Goal: Task Accomplishment & Management: Manage account settings

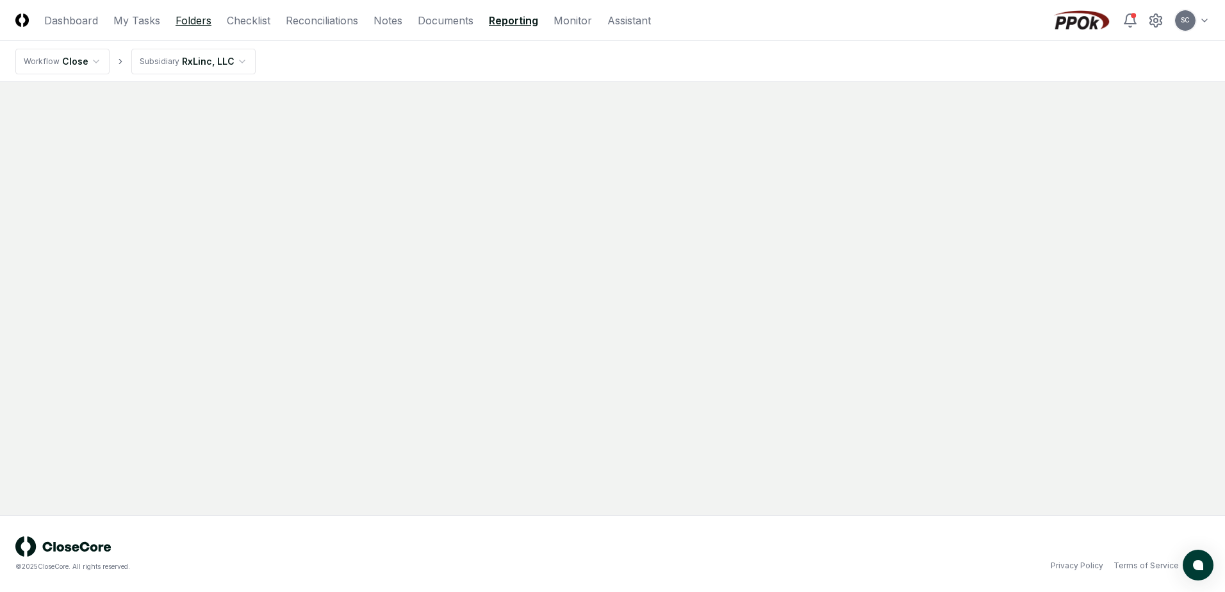
click at [192, 24] on link "Folders" at bounding box center [194, 20] width 36 height 15
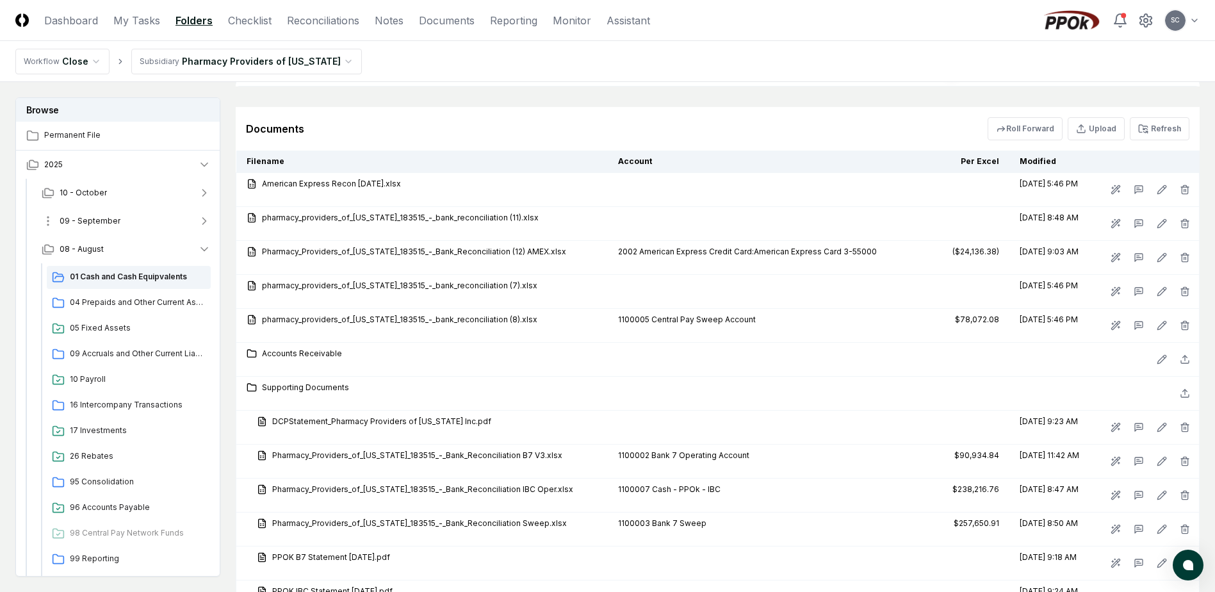
click at [102, 221] on span "09 - September" at bounding box center [90, 221] width 61 height 12
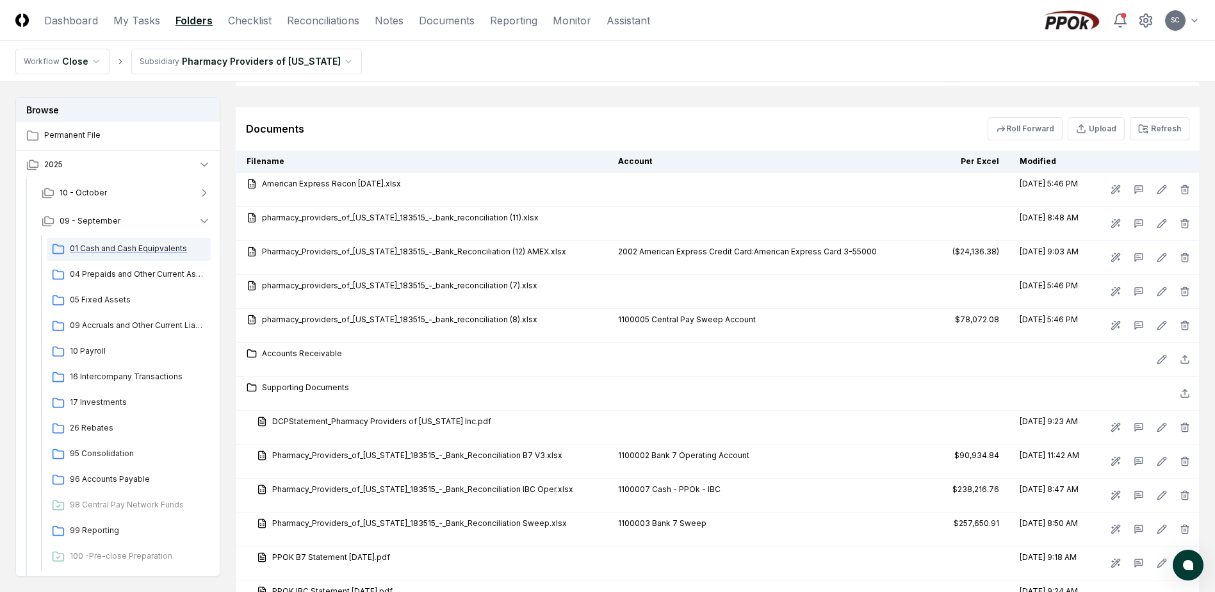
click at [102, 247] on span "01 Cash and Cash Equipvalents" at bounding box center [138, 249] width 136 height 12
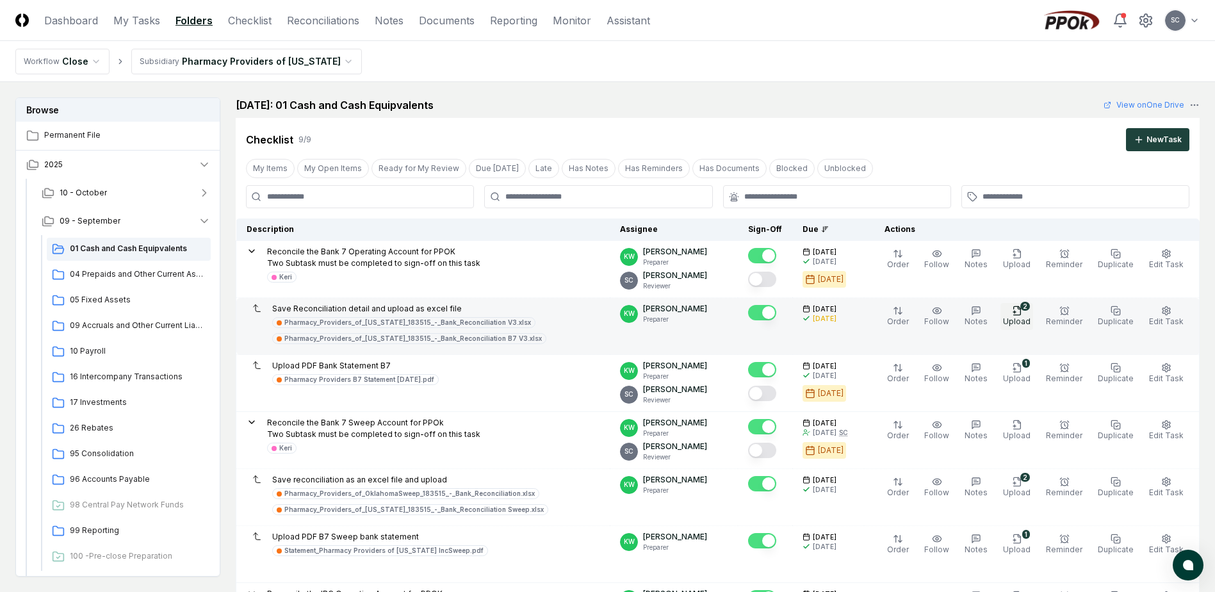
click at [1026, 318] on span "Upload" at bounding box center [1017, 321] width 28 height 10
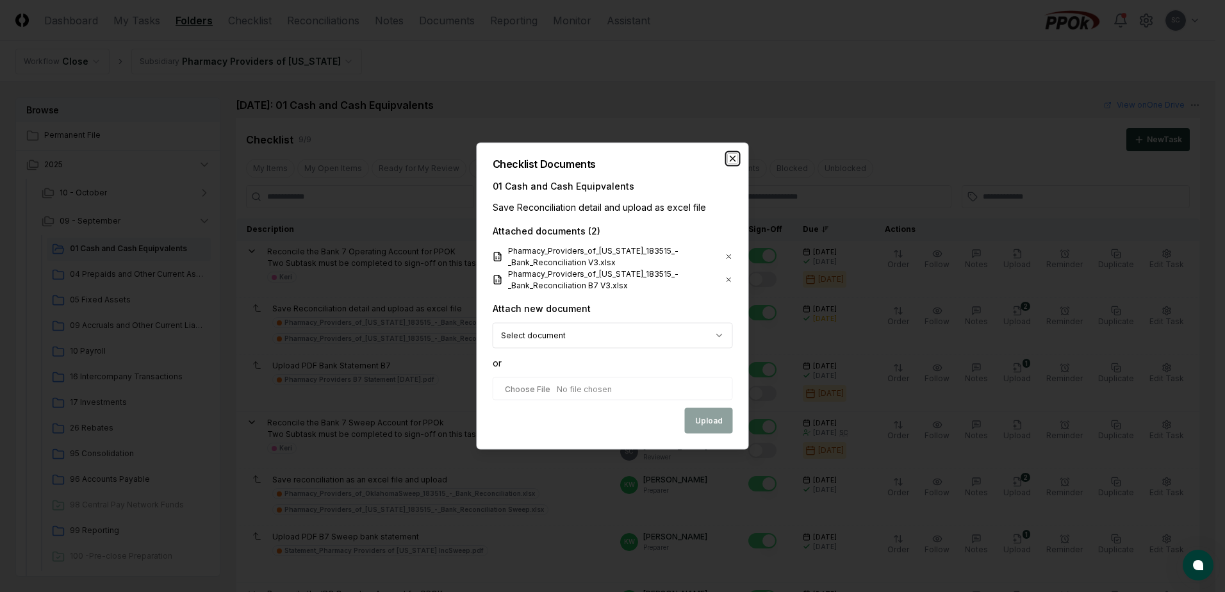
click at [732, 161] on icon "button" at bounding box center [733, 159] width 10 height 10
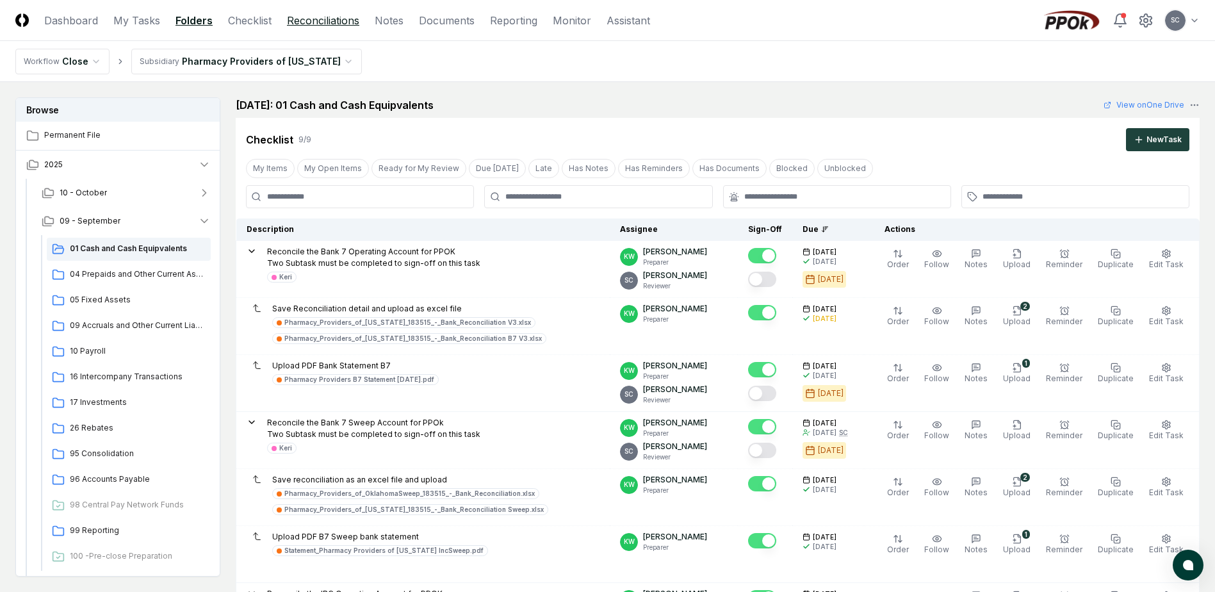
click at [315, 19] on link "Reconciliations" at bounding box center [323, 20] width 72 height 15
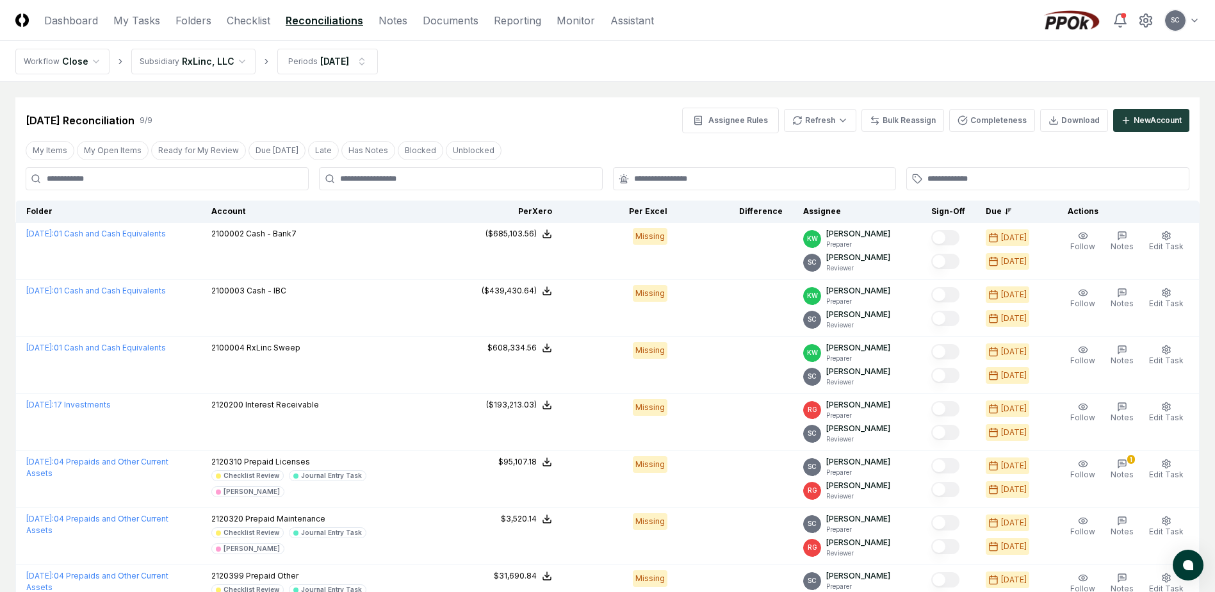
click at [322, 13] on link "Reconciliations" at bounding box center [325, 20] width 78 height 15
click at [821, 113] on html "CloseCore Dashboard My Tasks Folders Checklist Reconciliations Notes Documents …" at bounding box center [607, 414] width 1215 height 828
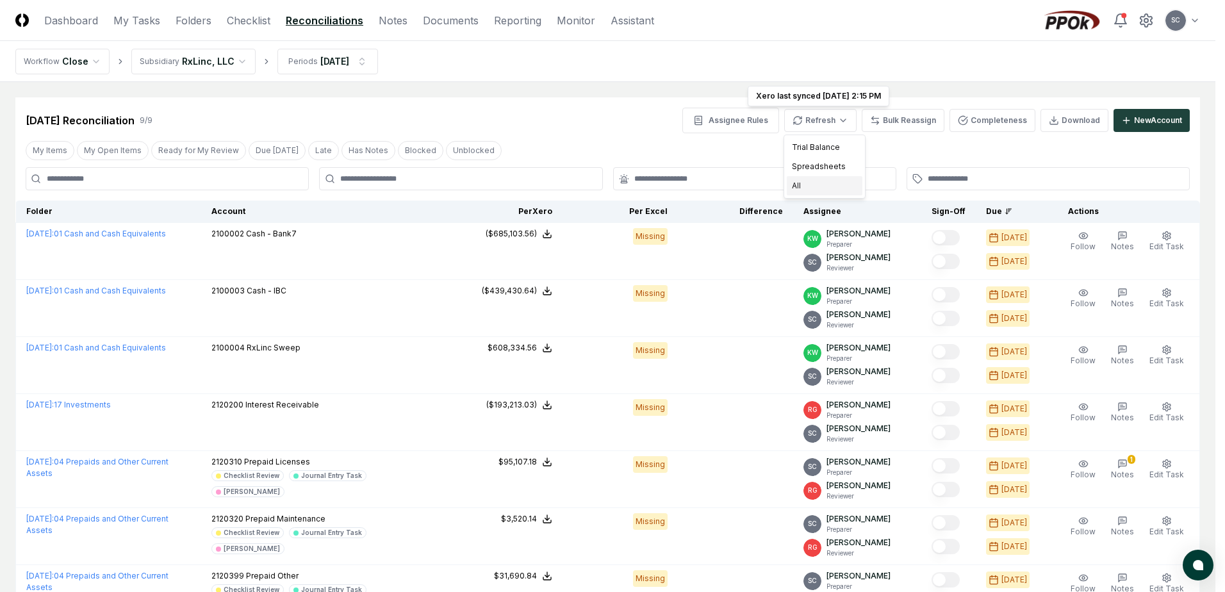
click at [799, 188] on div "All" at bounding box center [825, 185] width 76 height 19
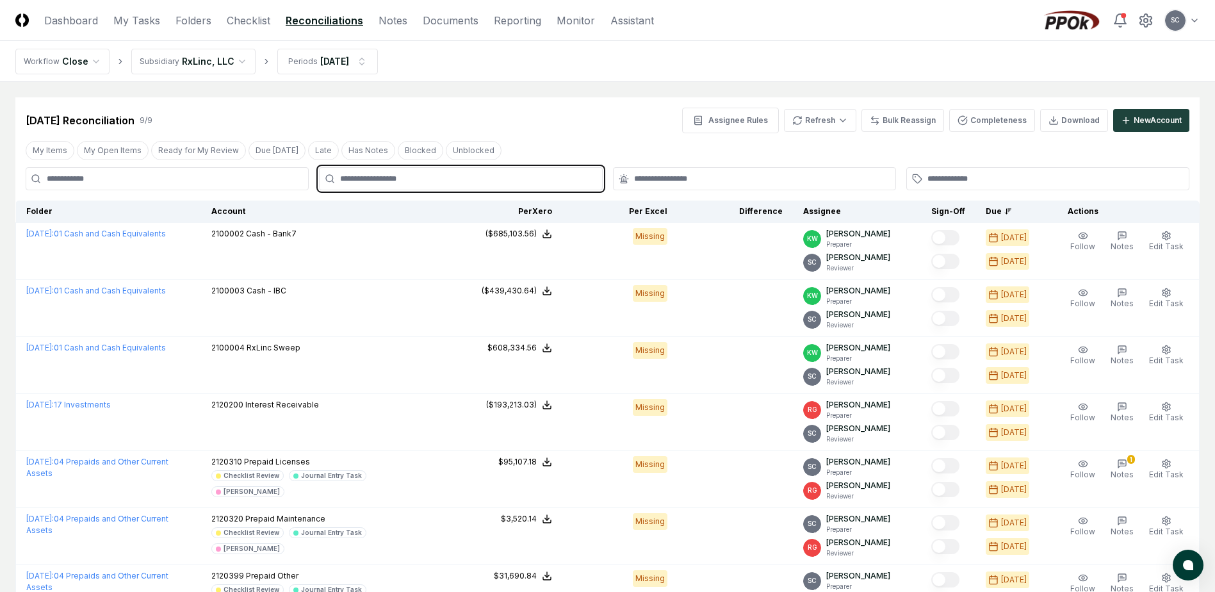
click at [359, 181] on input "text" at bounding box center [467, 179] width 254 height 12
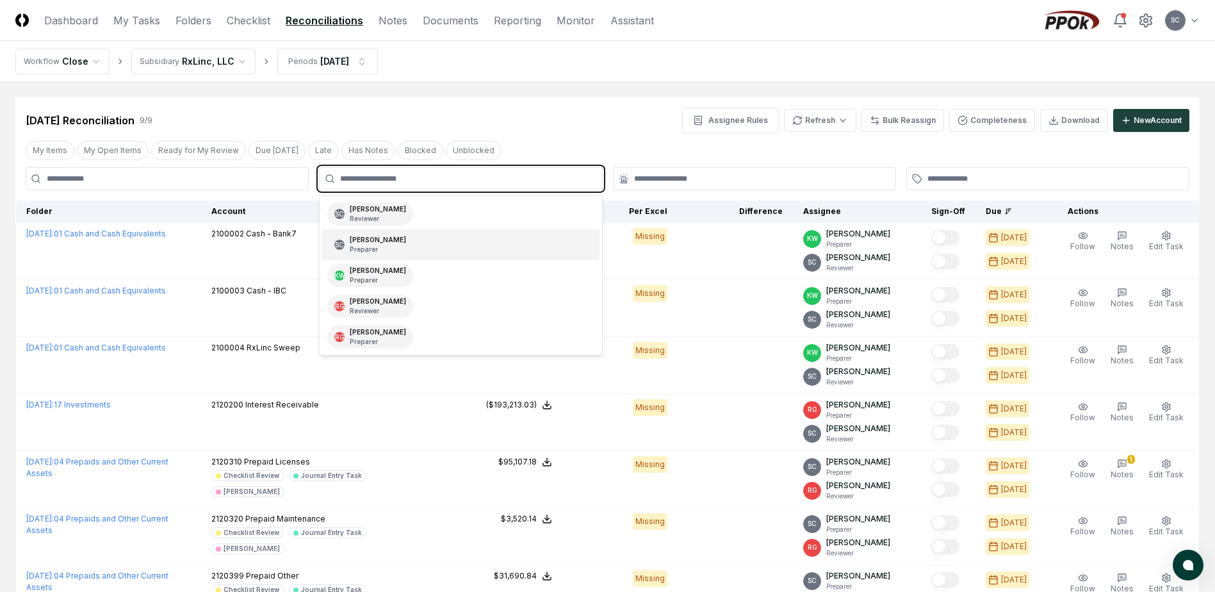
click at [357, 245] on p "Preparer" at bounding box center [378, 250] width 56 height 10
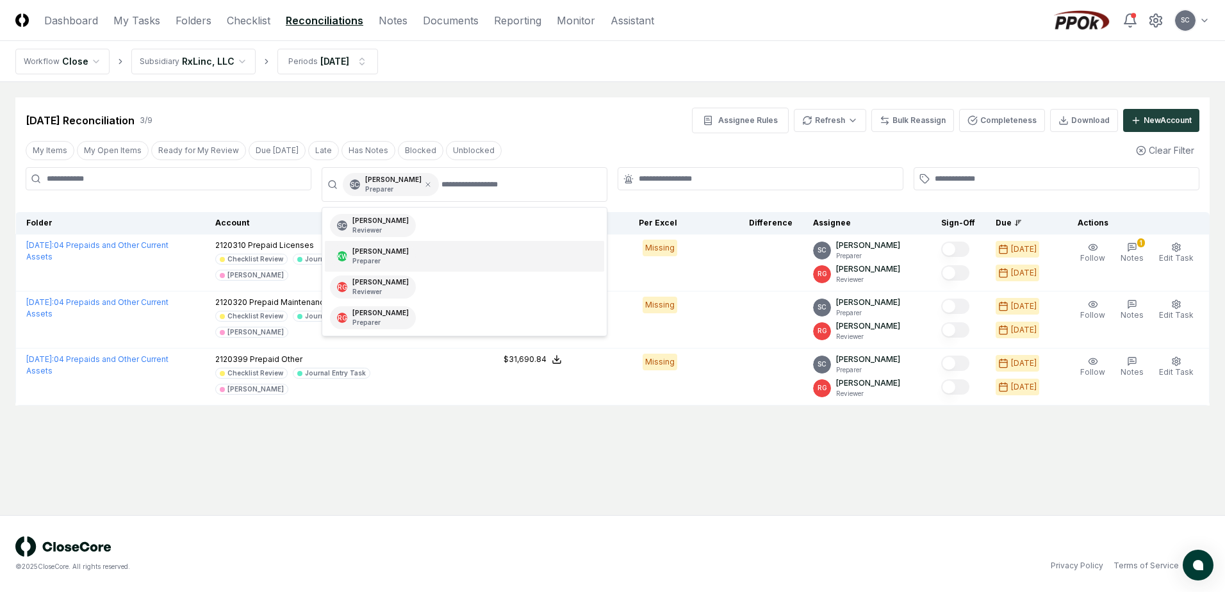
click at [165, 200] on div at bounding box center [169, 184] width 286 height 35
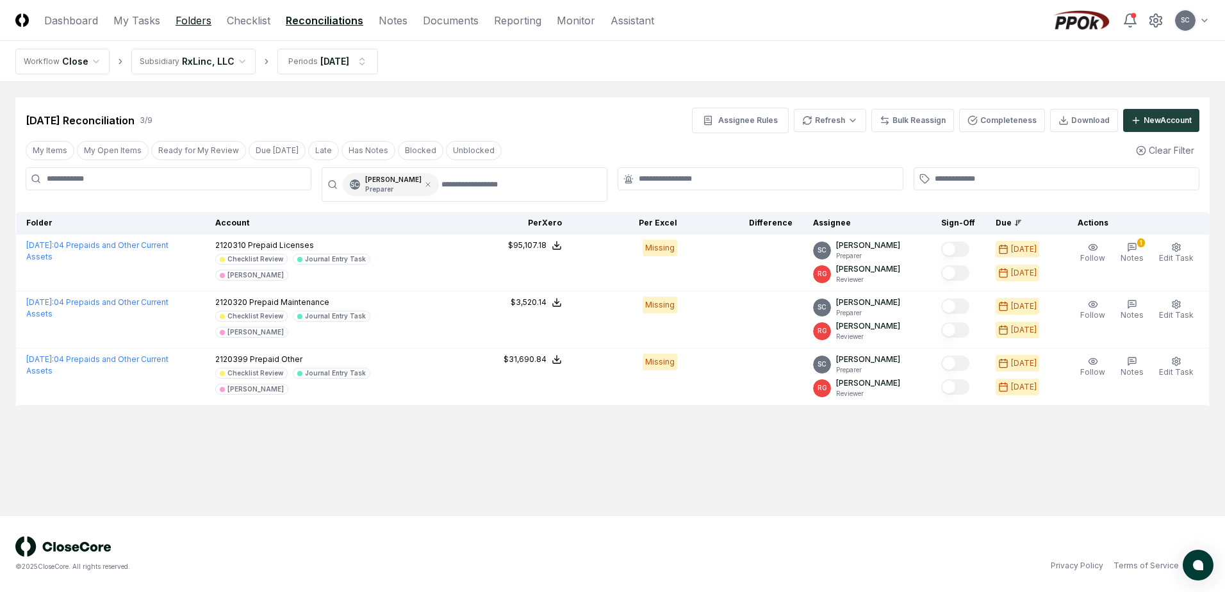
click at [189, 26] on link "Folders" at bounding box center [194, 20] width 36 height 15
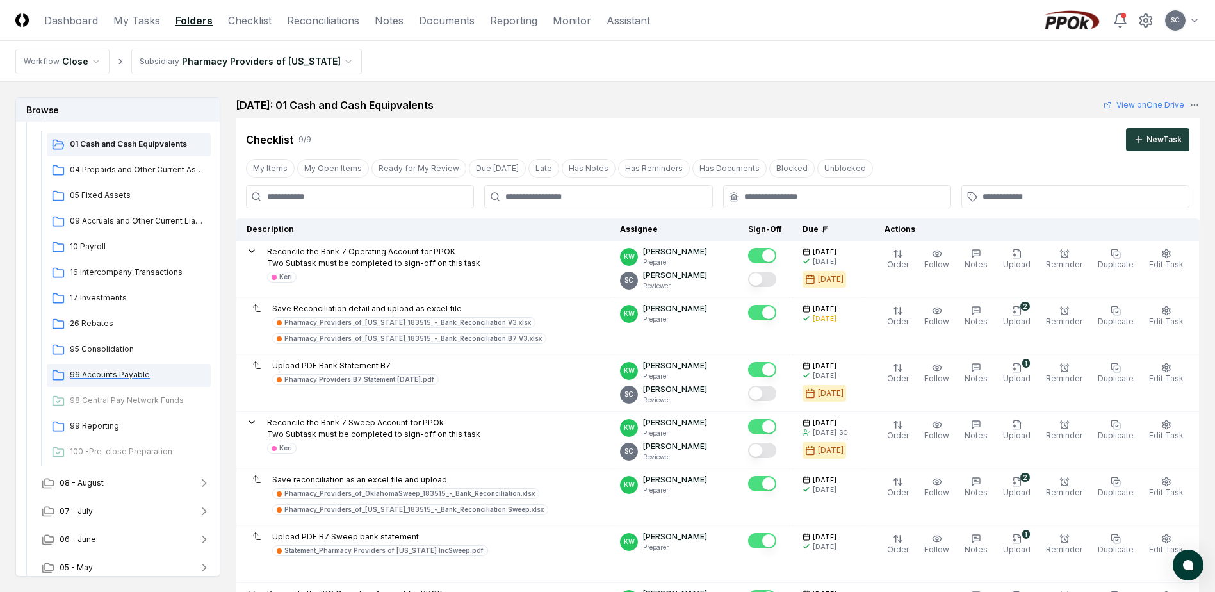
scroll to position [113, 0]
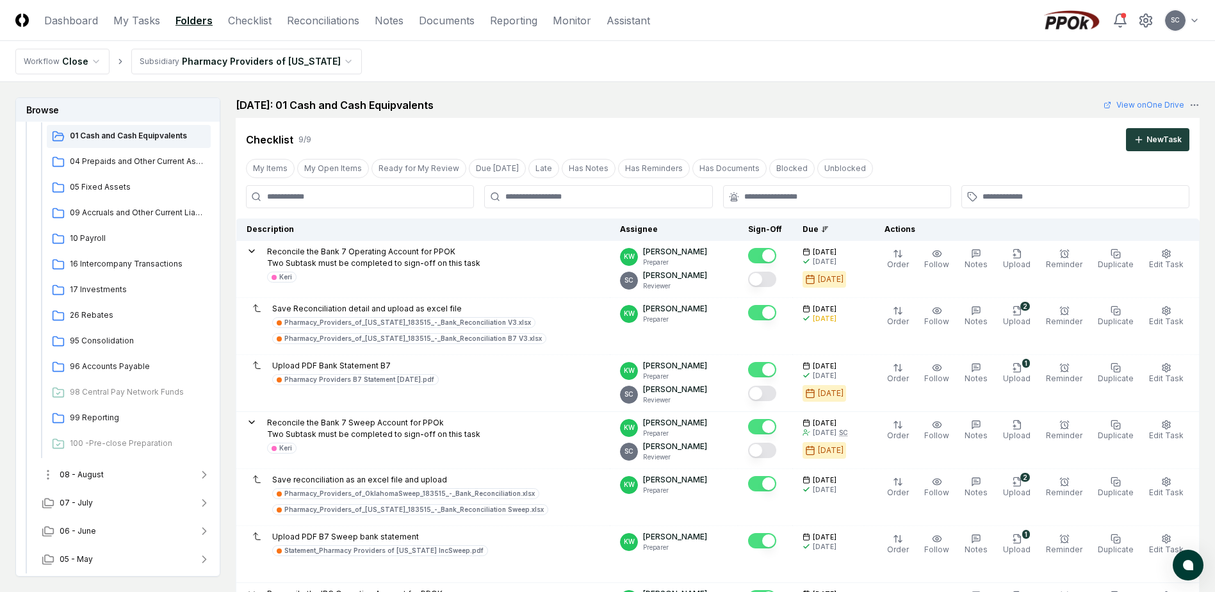
click at [85, 477] on span "08 - August" at bounding box center [82, 475] width 44 height 12
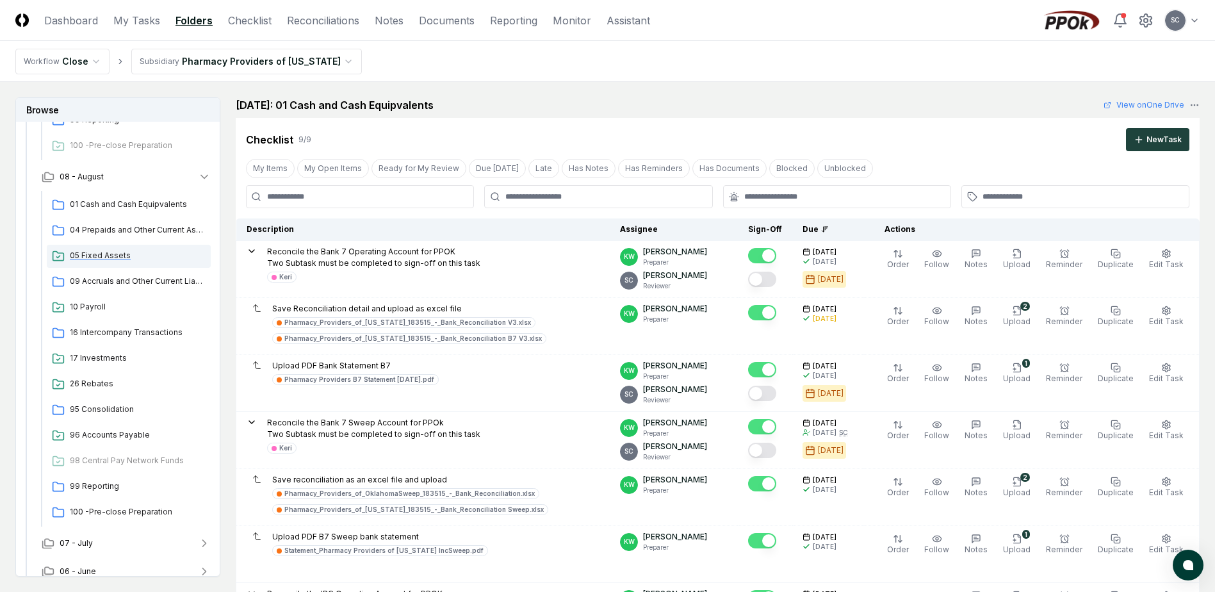
scroll to position [433, 0]
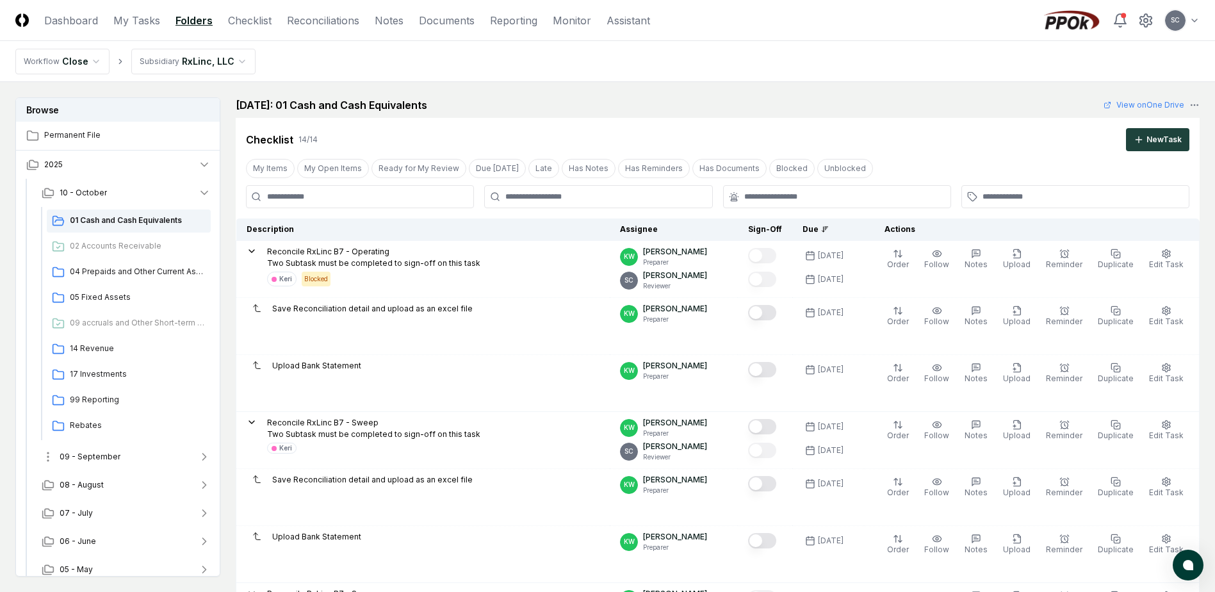
click at [85, 456] on span "09 - September" at bounding box center [90, 457] width 61 height 12
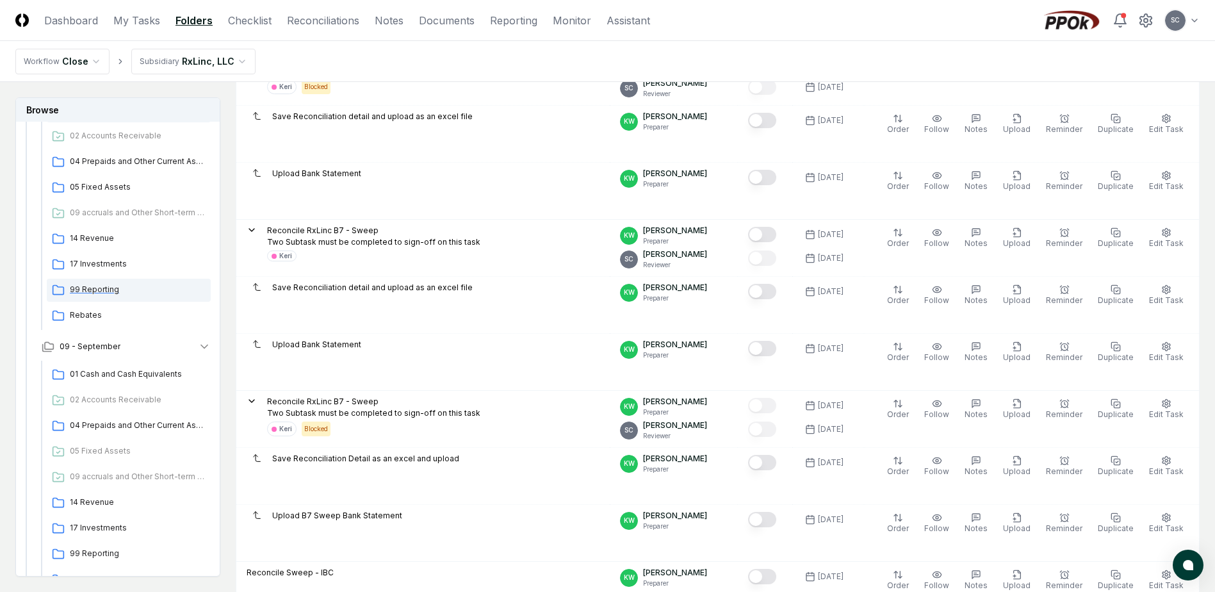
scroll to position [192, 0]
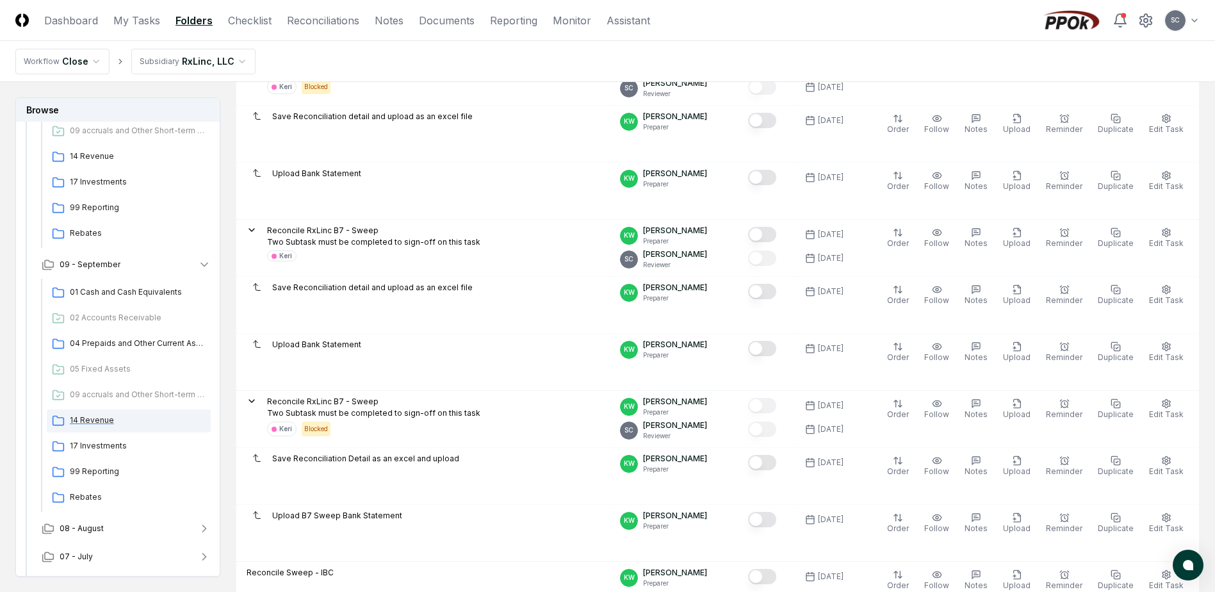
click at [94, 416] on span "14 Revenue" at bounding box center [138, 420] width 136 height 12
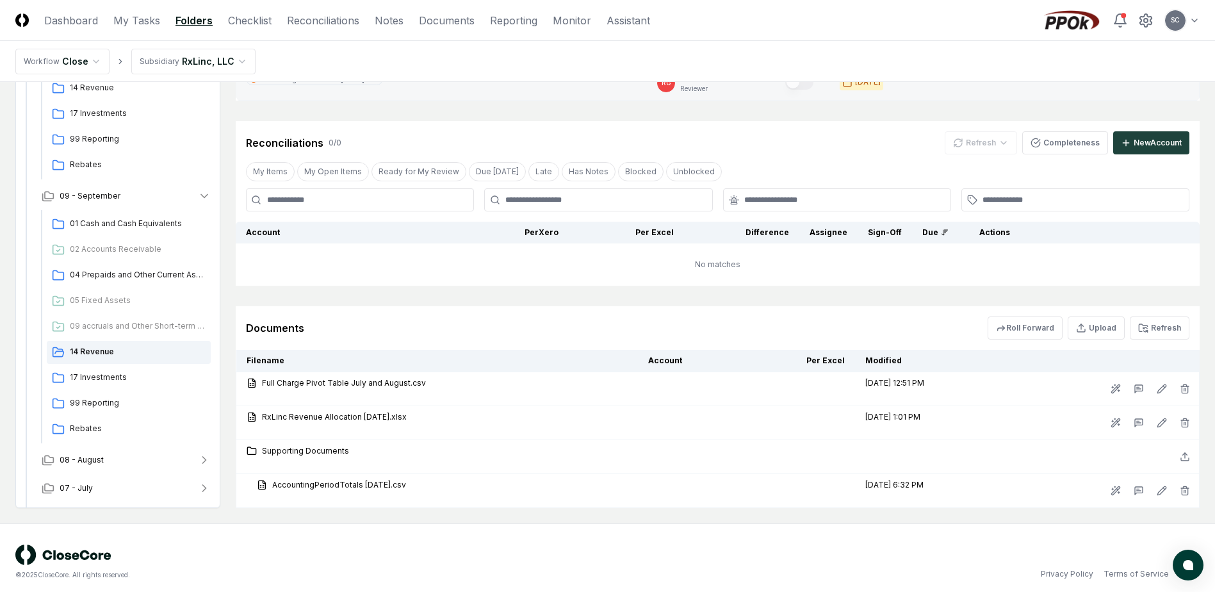
scroll to position [206, 0]
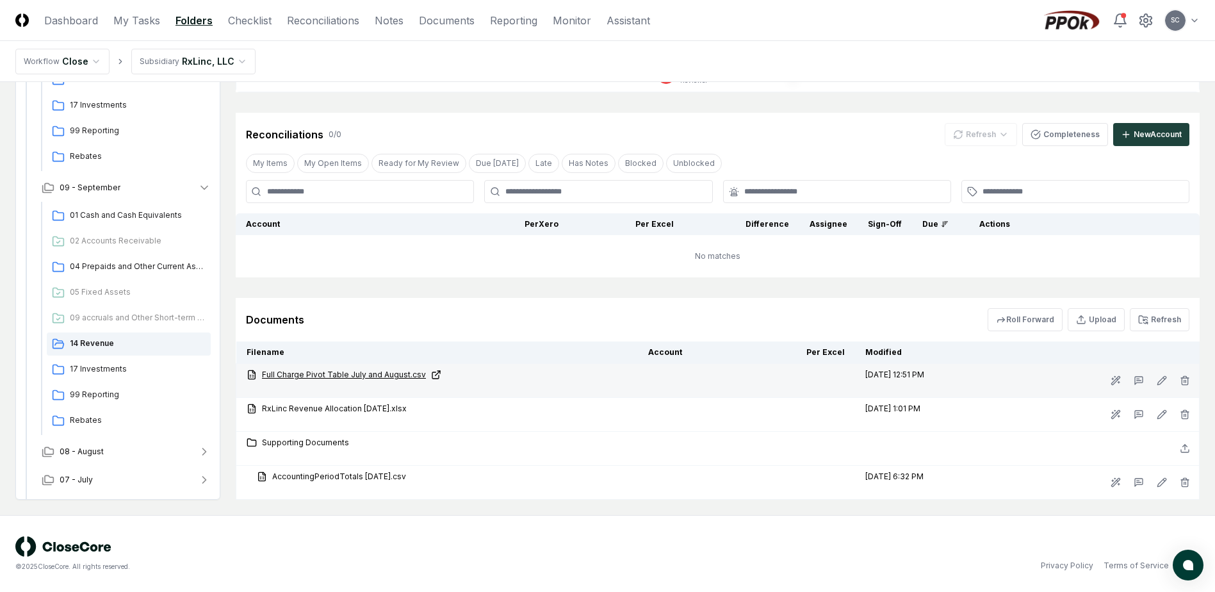
click at [347, 372] on link "Full Charge Pivot Table July and August.csv" at bounding box center [437, 375] width 381 height 12
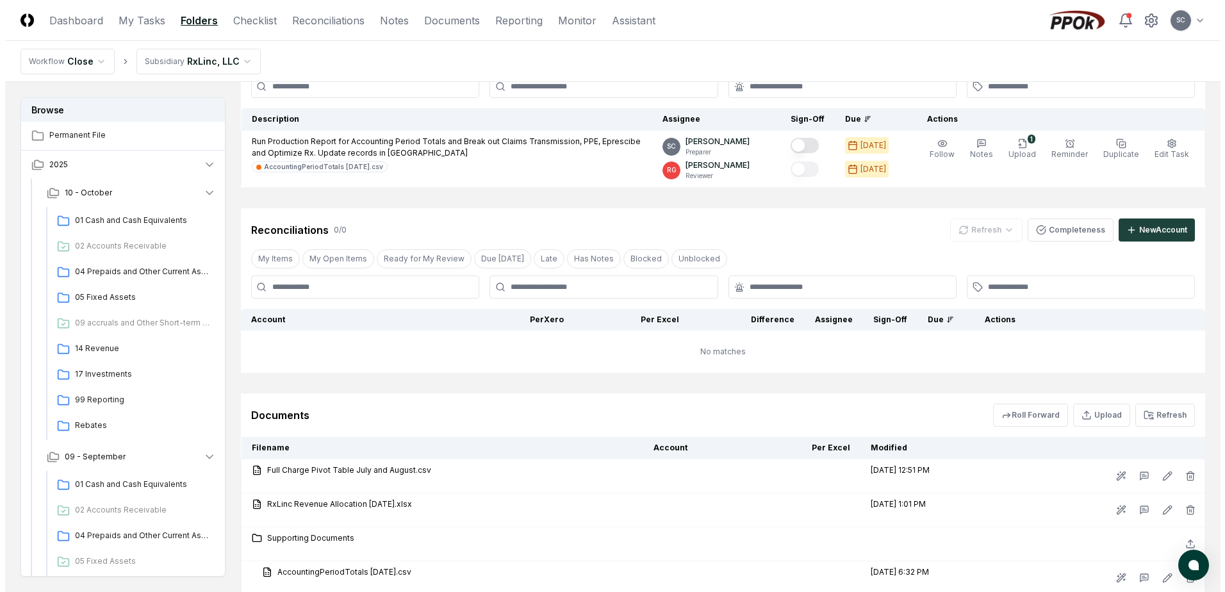
scroll to position [13, 0]
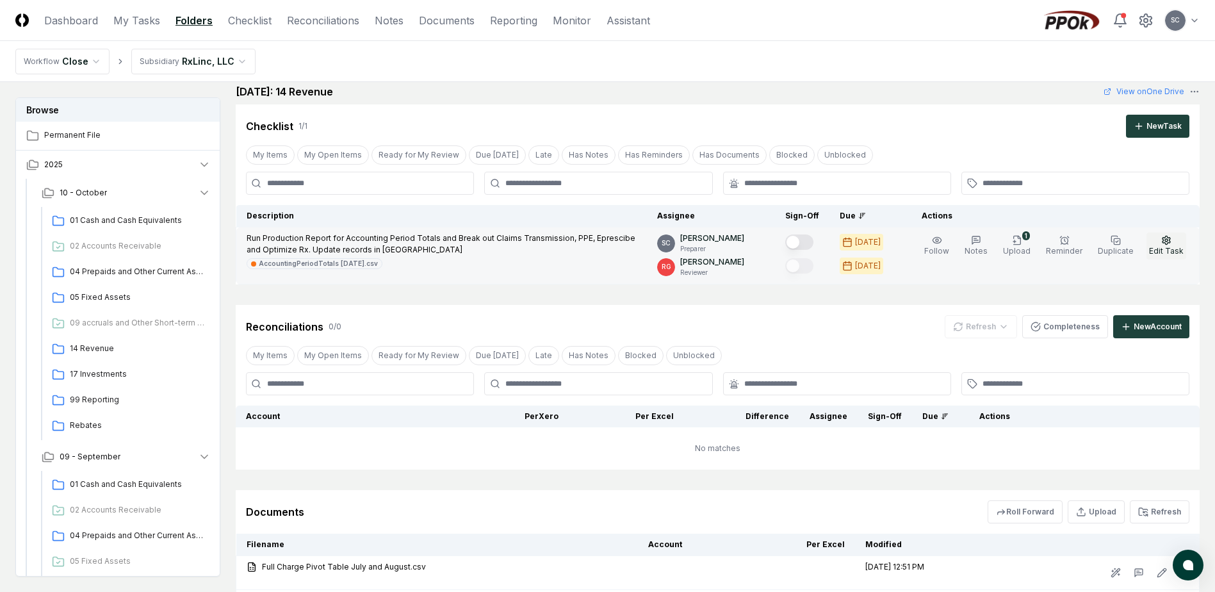
click at [1168, 244] on icon "button" at bounding box center [1167, 240] width 8 height 8
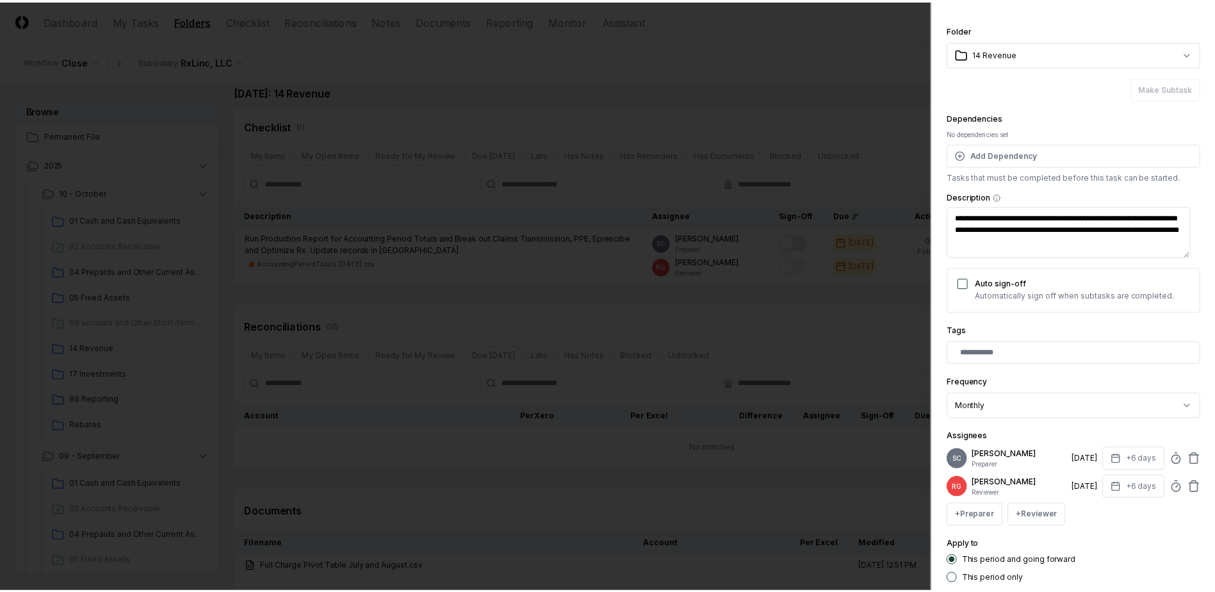
scroll to position [0, 0]
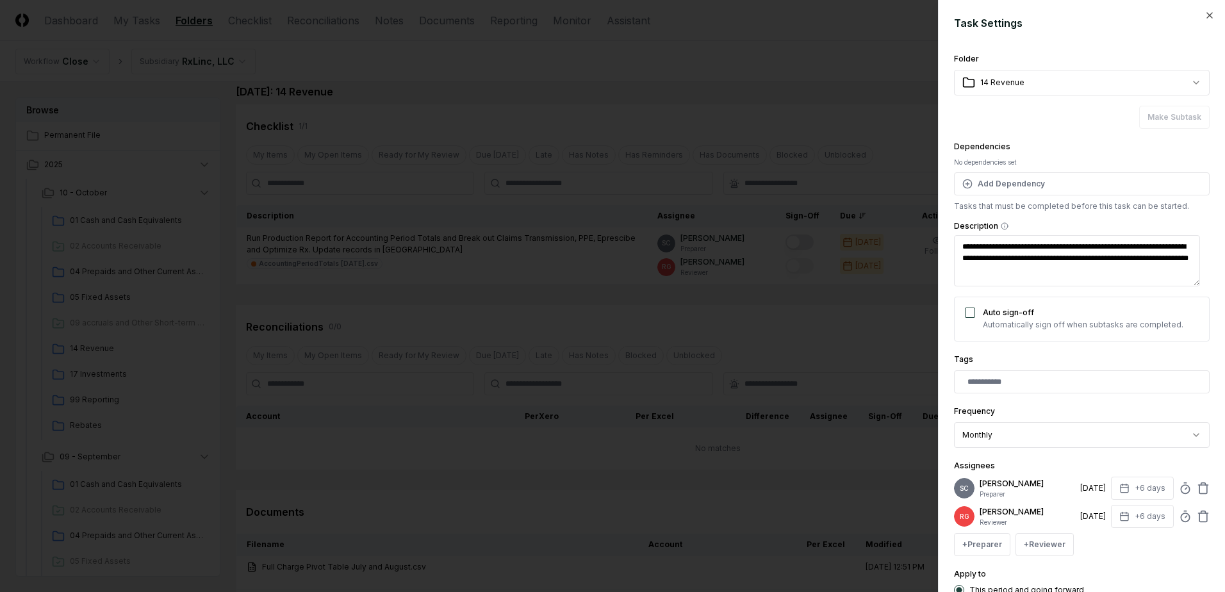
type textarea "*"
click at [716, 97] on div at bounding box center [612, 296] width 1225 height 592
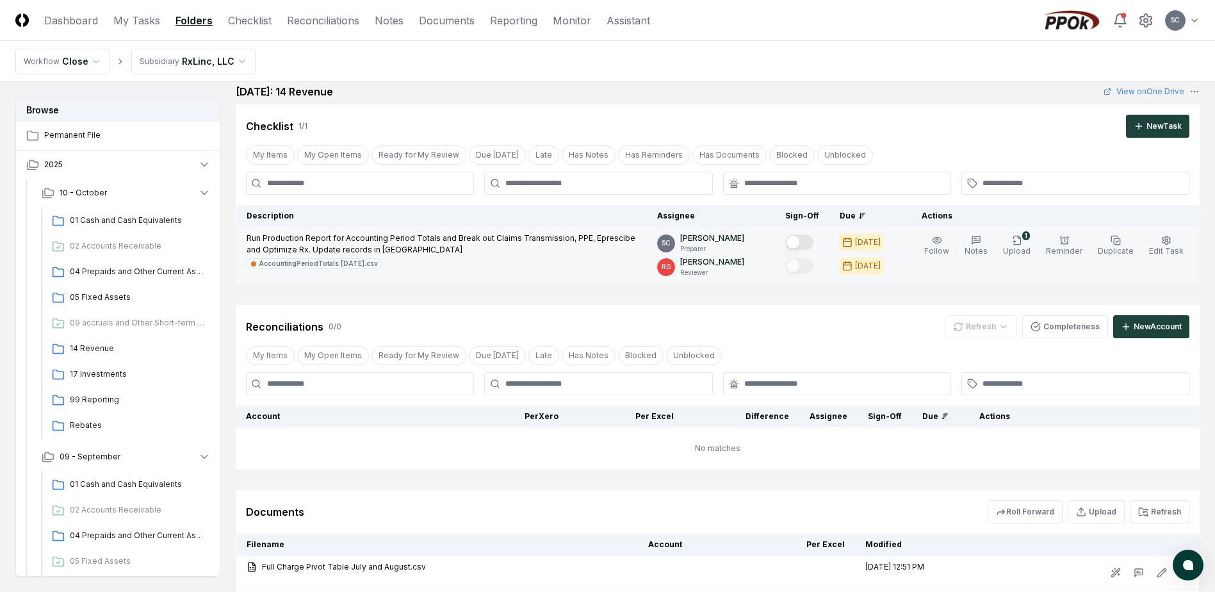
drag, startPoint x: 273, startPoint y: 263, endPoint x: 244, endPoint y: 283, distance: 35.4
click at [244, 283] on td "Run Production Report for Accounting Period Totals and Break out Claims Transmi…" at bounding box center [441, 255] width 411 height 57
click at [290, 262] on div "AccountingPeriodTotals [DATE].csv" at bounding box center [318, 264] width 119 height 10
click at [301, 265] on div "AccountingPeriodTotals [DATE].csv" at bounding box center [318, 264] width 119 height 10
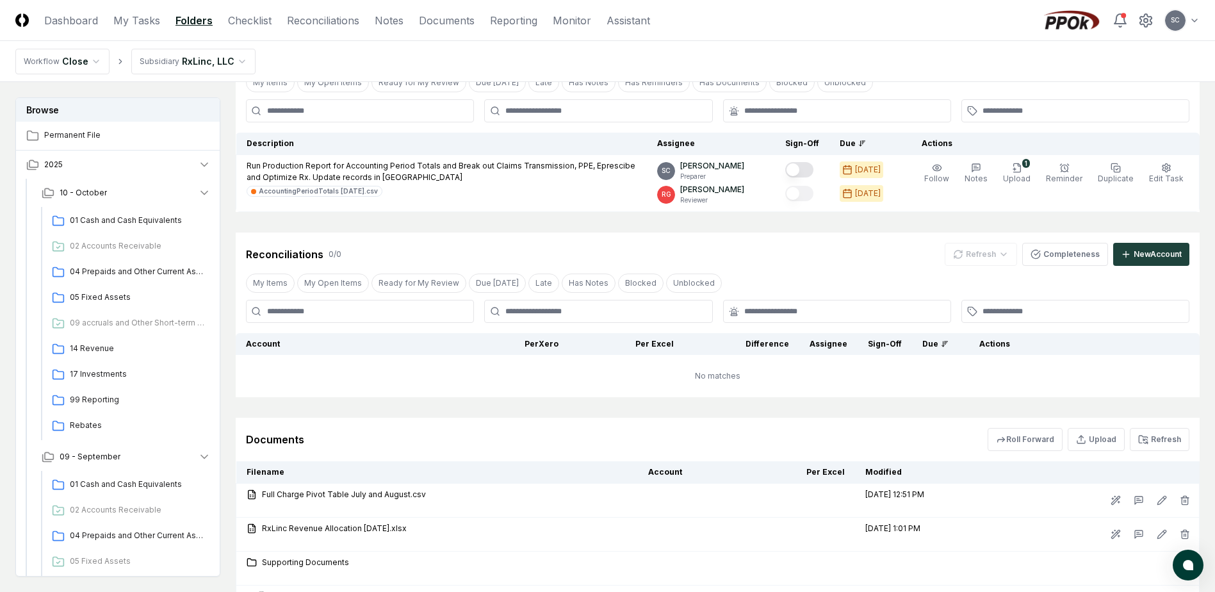
scroll to position [206, 0]
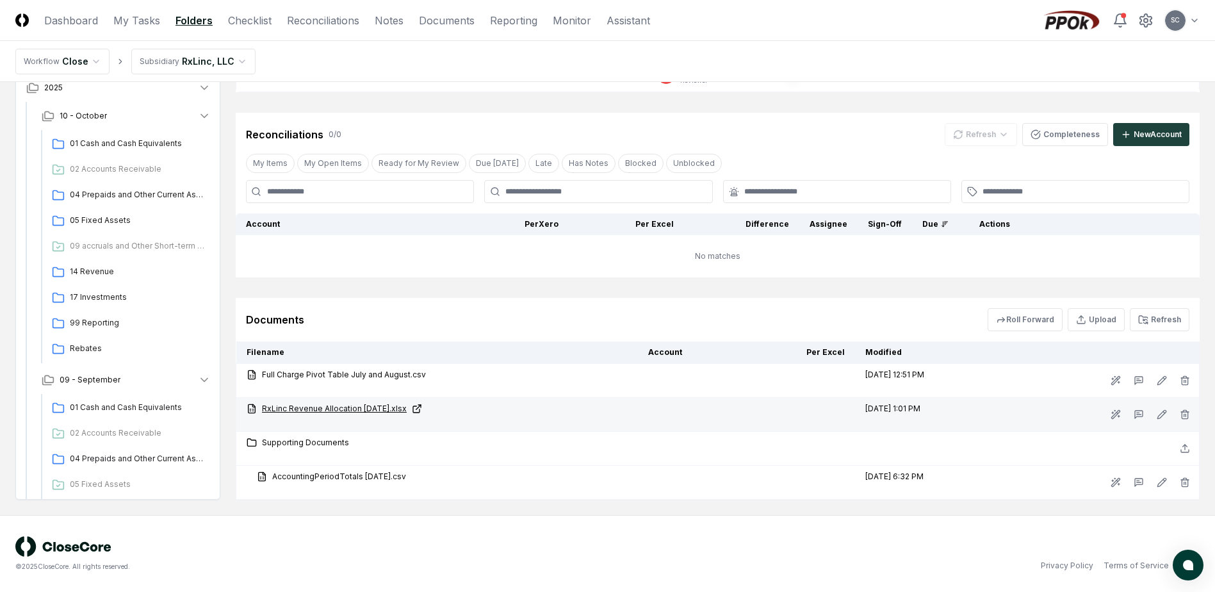
click at [332, 412] on link "RxLinc Revenue Allocation [DATE].xlsx" at bounding box center [437, 409] width 381 height 12
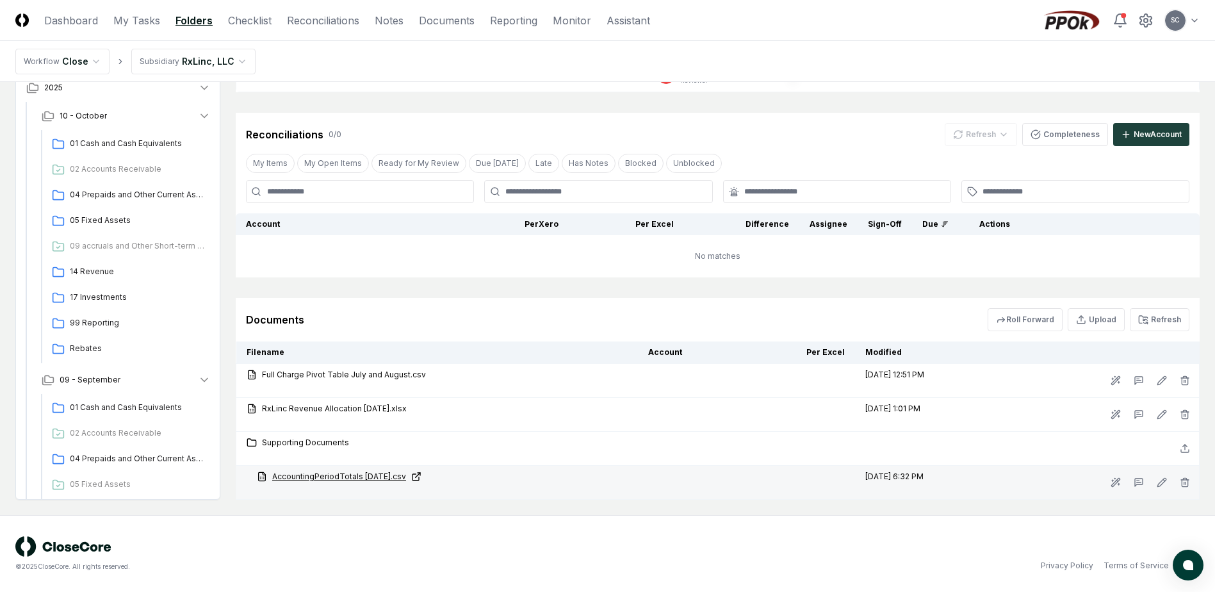
click at [349, 473] on link "AccountingPeriodTotals [DATE].csv" at bounding box center [442, 477] width 371 height 12
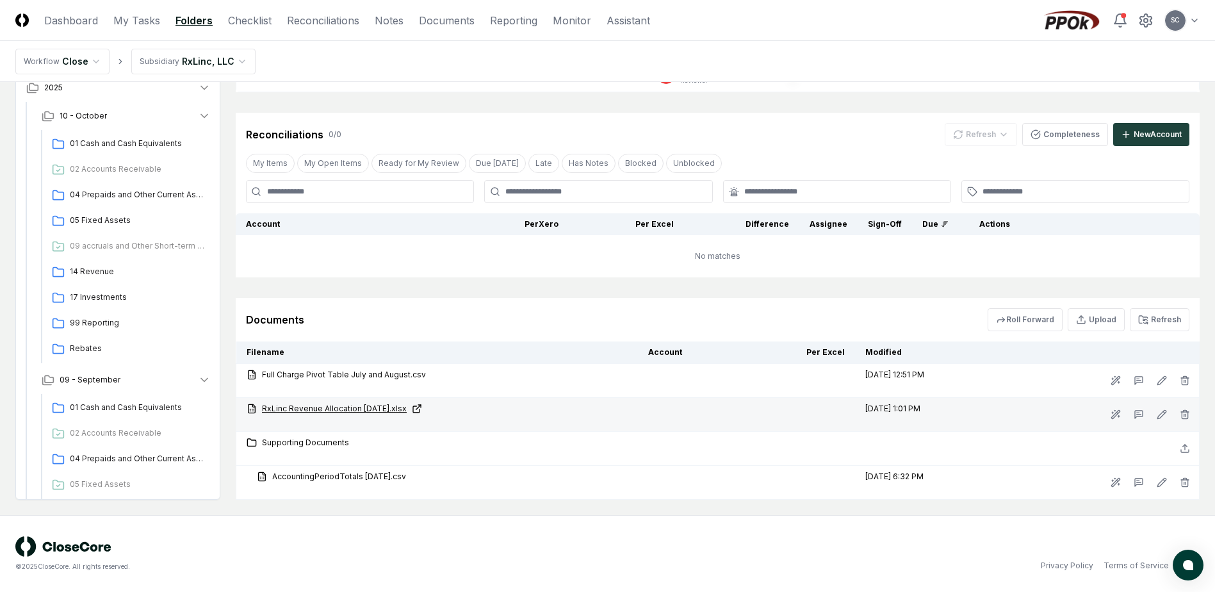
click at [322, 405] on link "RxLinc Revenue Allocation [DATE].xlsx" at bounding box center [437, 409] width 381 height 12
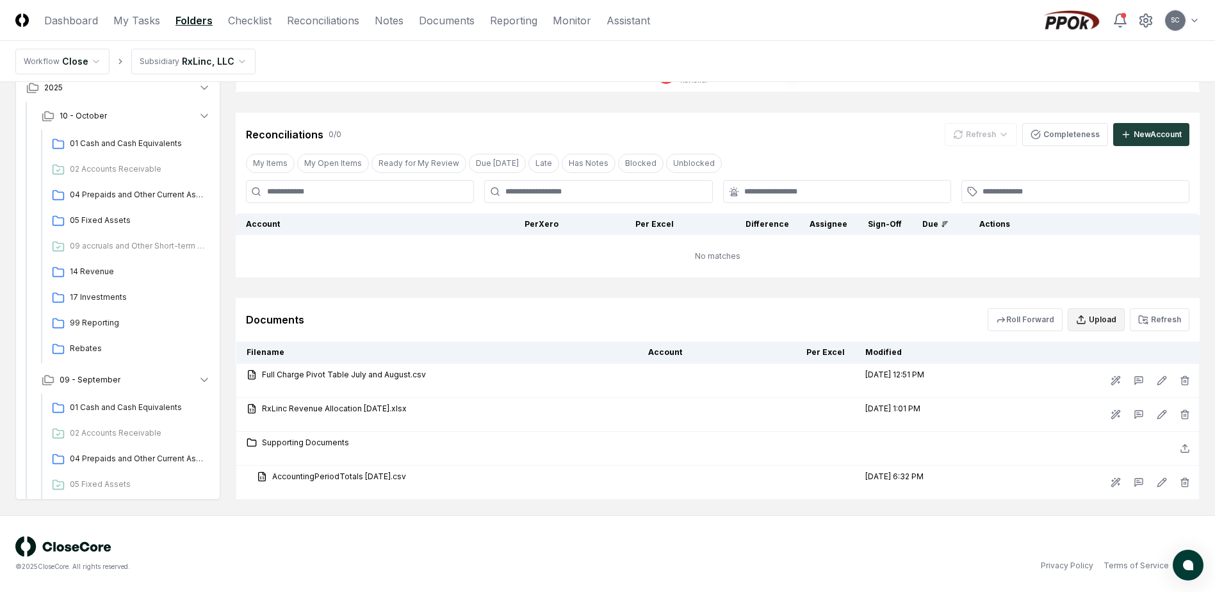
click at [1091, 320] on button "Upload" at bounding box center [1096, 319] width 57 height 23
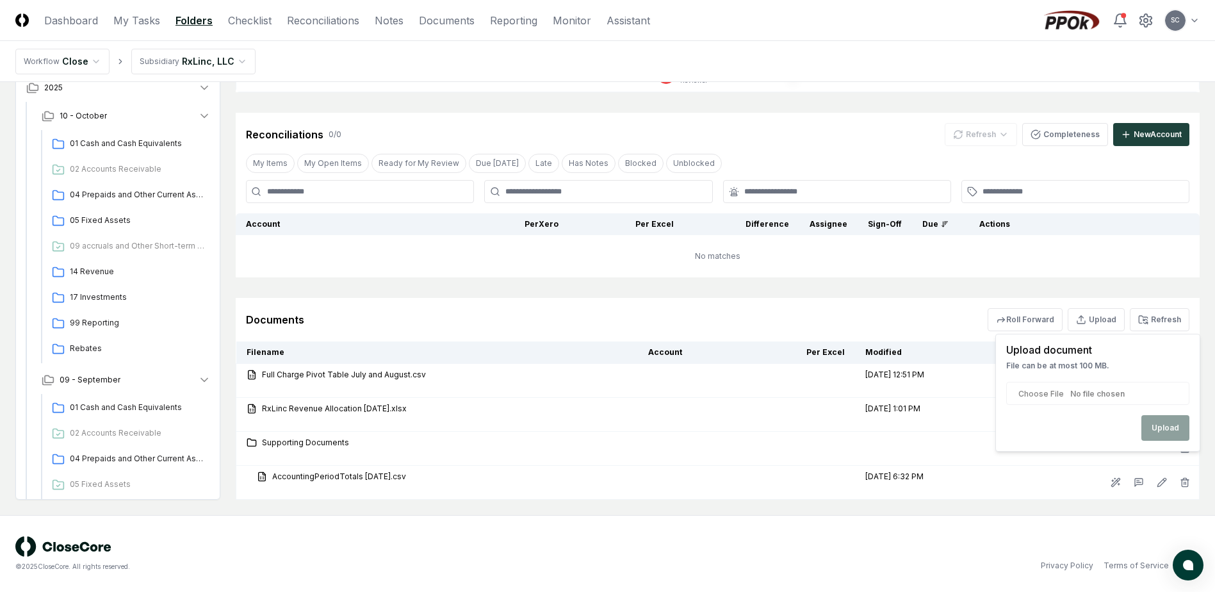
click at [1038, 390] on input "file" at bounding box center [1097, 393] width 183 height 23
type input "**********"
click at [1164, 433] on button "Upload" at bounding box center [1165, 428] width 48 height 26
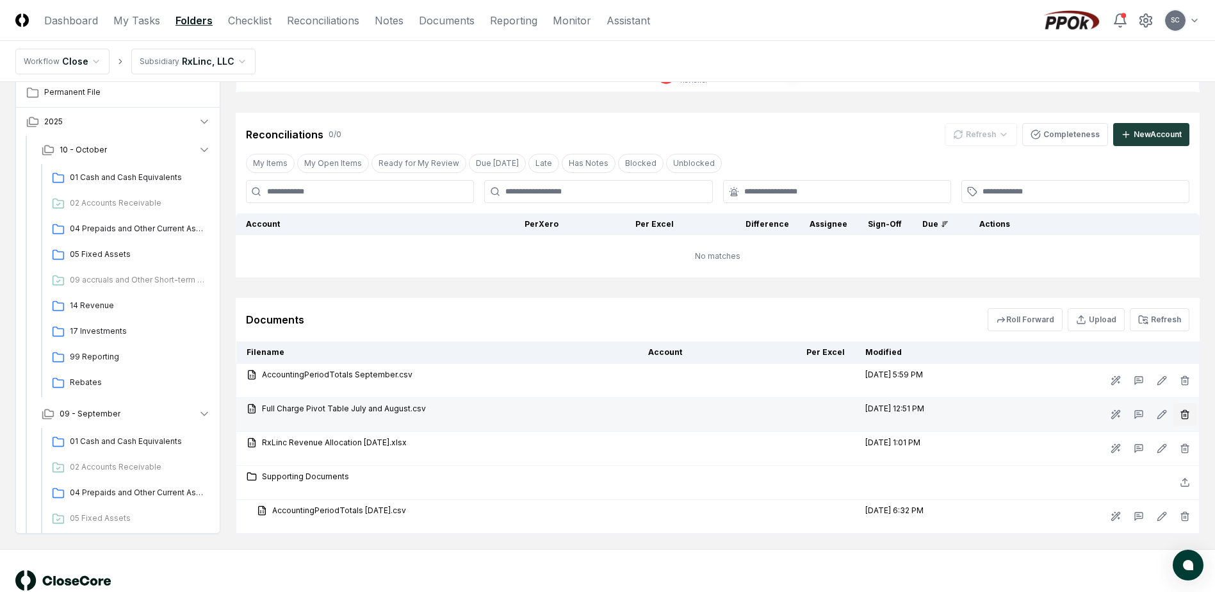
click at [1186, 414] on line "button" at bounding box center [1186, 415] width 0 height 3
click at [1184, 485] on button "Delete" at bounding box center [1181, 487] width 46 height 26
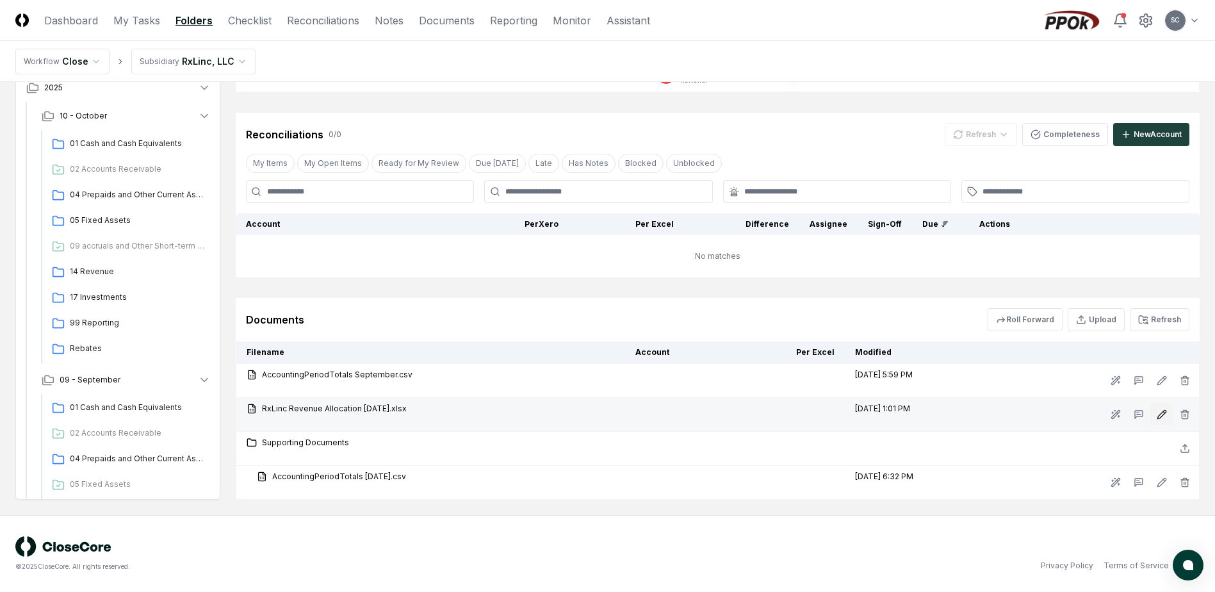
click at [1162, 416] on icon at bounding box center [1161, 414] width 8 height 8
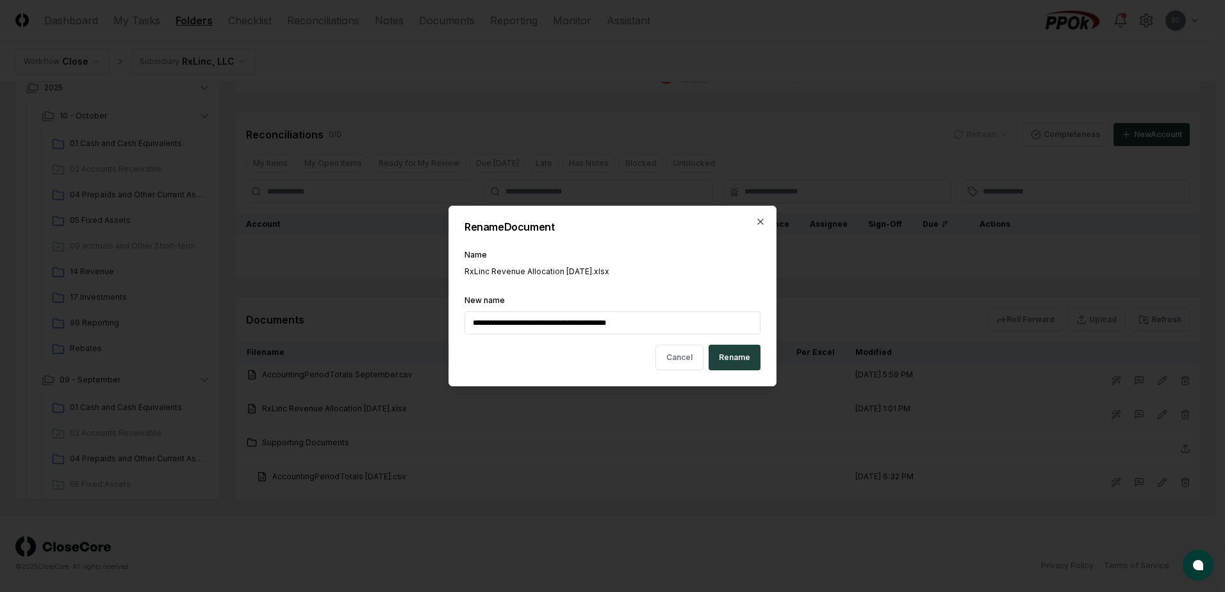
click at [614, 323] on input "**********" at bounding box center [612, 322] width 296 height 23
type input "**********"
click at [742, 359] on button "Rename" at bounding box center [734, 358] width 52 height 26
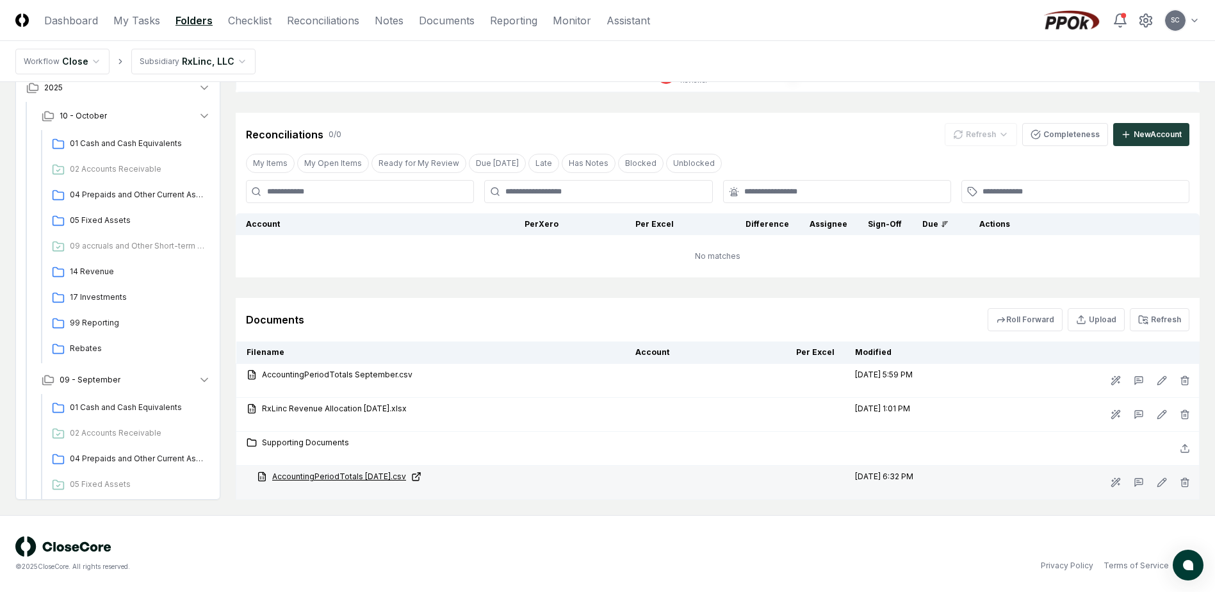
click at [341, 478] on link "AccountingPeriodTotals [DATE].csv" at bounding box center [436, 477] width 358 height 12
click at [1185, 485] on icon "button" at bounding box center [1185, 482] width 10 height 10
click at [1164, 558] on button "Delete" at bounding box center [1181, 555] width 46 height 26
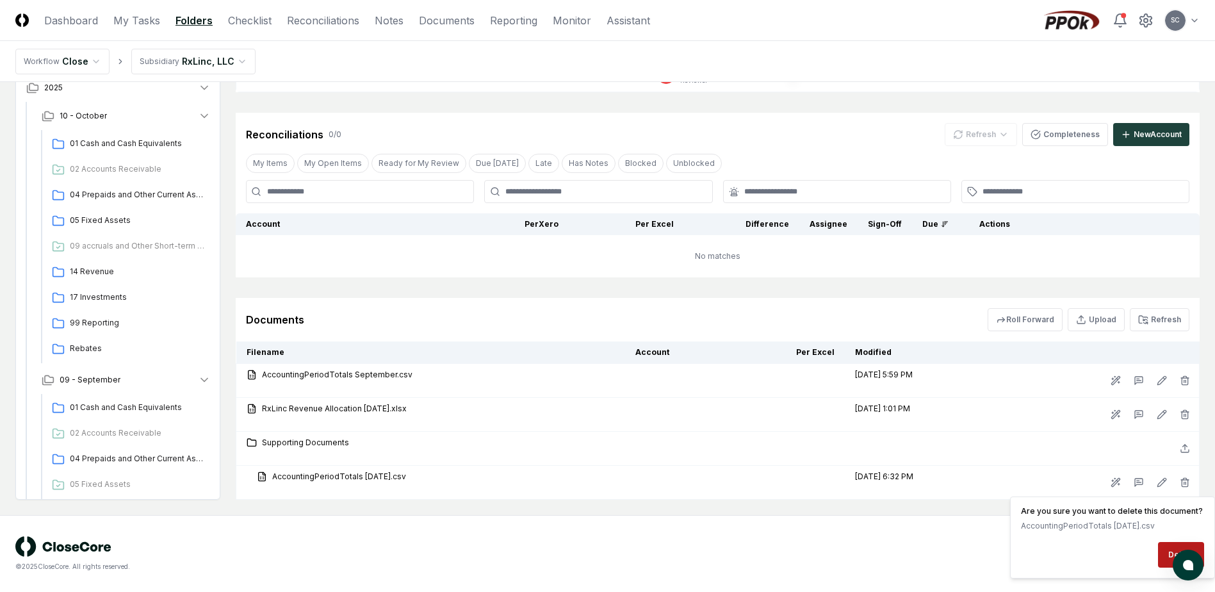
scroll to position [172, 0]
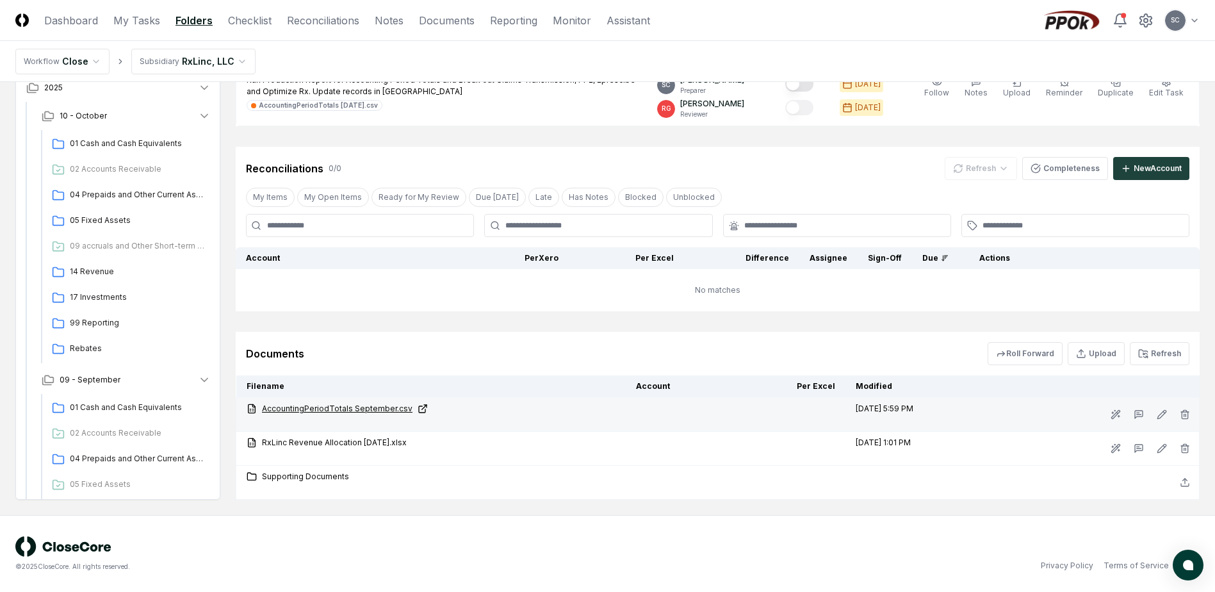
click at [313, 407] on link "AccountingPeriodTotals September.csv" at bounding box center [431, 409] width 369 height 12
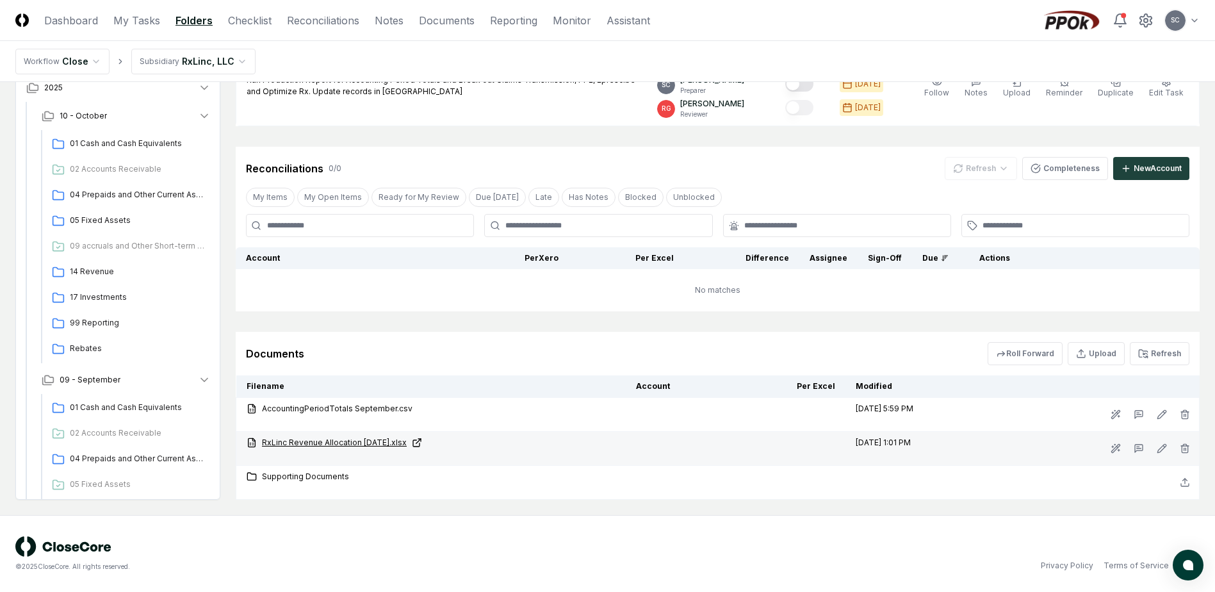
click at [352, 443] on link "RxLinc Revenue Allocation [DATE].xlsx" at bounding box center [431, 443] width 369 height 12
click at [342, 445] on link "RxLinc Revenue Allocation [DATE].xlsx" at bounding box center [431, 443] width 369 height 12
click at [1185, 446] on icon "button" at bounding box center [1185, 446] width 8 height 0
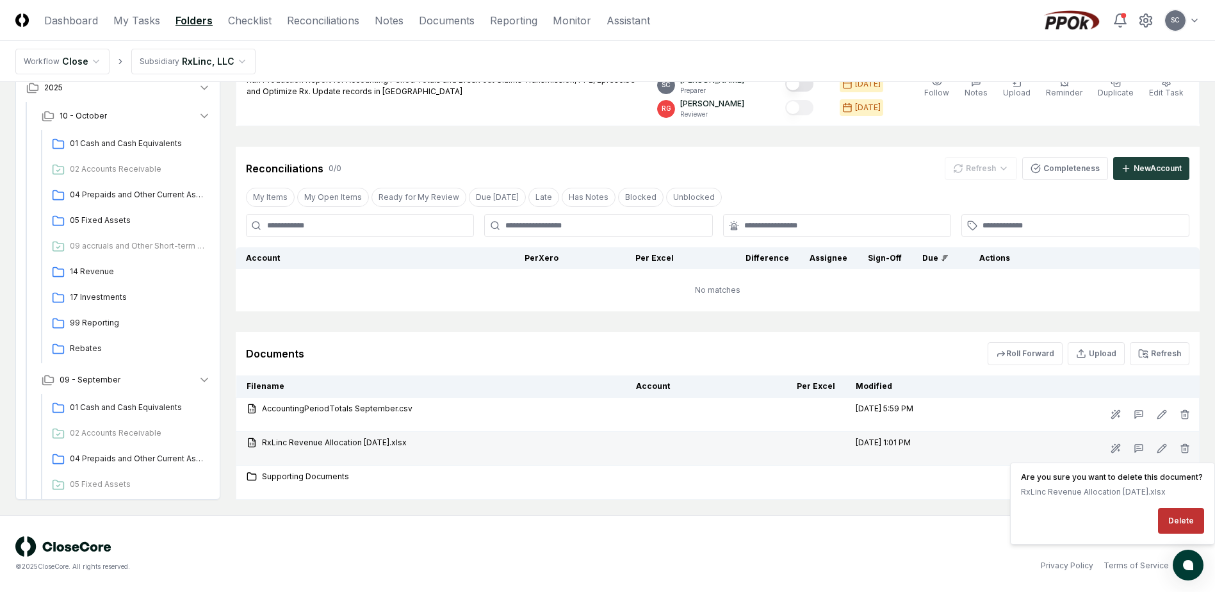
click at [1186, 518] on button "Delete" at bounding box center [1181, 521] width 46 height 26
click at [1179, 515] on button "Delete" at bounding box center [1181, 521] width 46 height 26
click at [697, 432] on td at bounding box center [678, 449] width 105 height 34
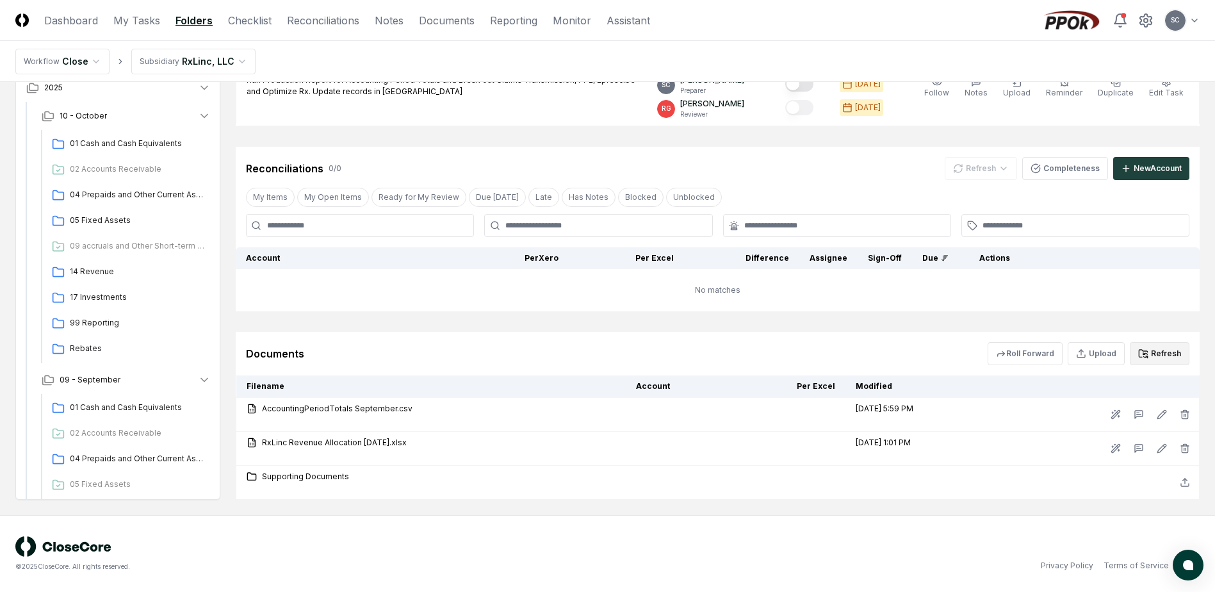
click at [1173, 354] on button "Refresh" at bounding box center [1160, 353] width 60 height 23
click at [1184, 452] on icon "button" at bounding box center [1185, 448] width 10 height 10
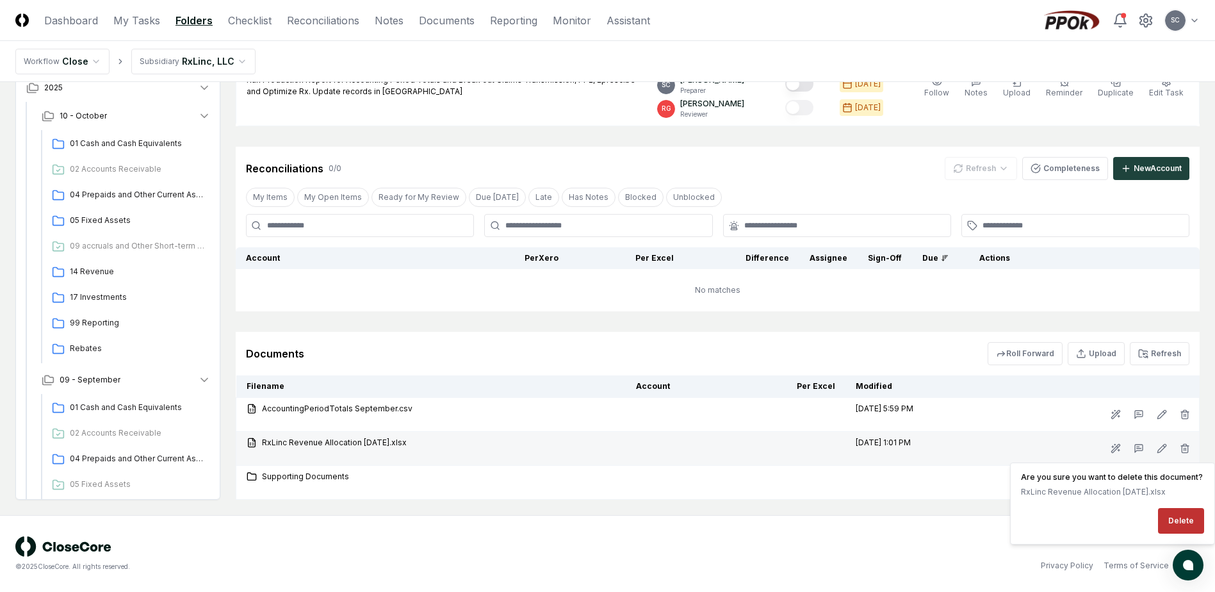
click at [1172, 522] on button "Delete" at bounding box center [1181, 521] width 46 height 26
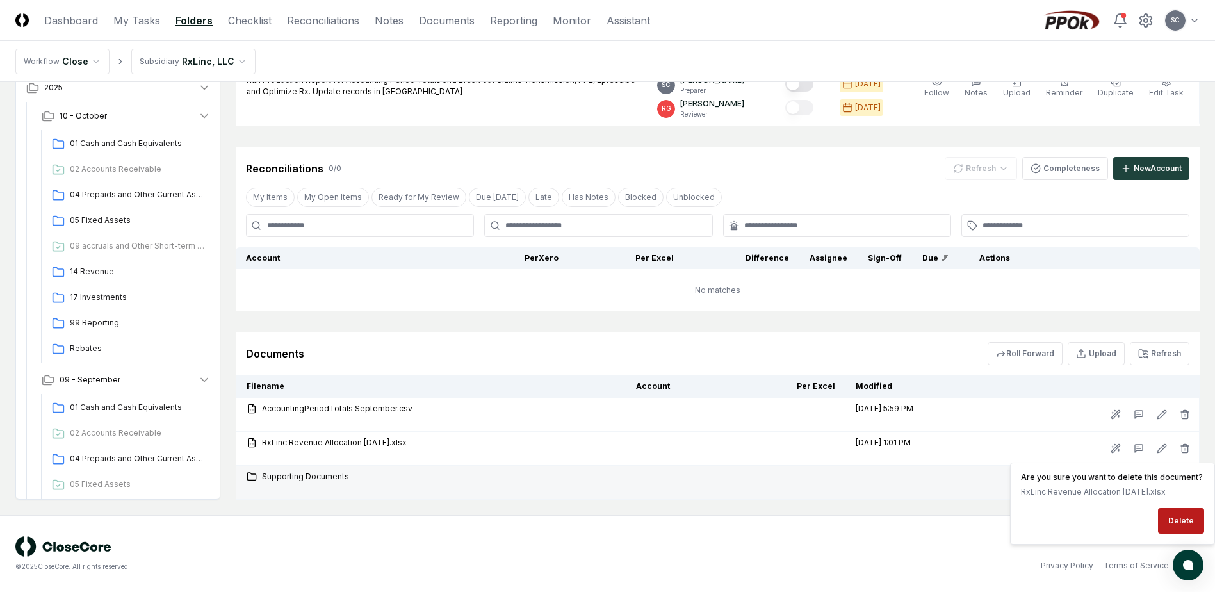
click at [527, 466] on td "Supporting Documents" at bounding box center [430, 483] width 389 height 34
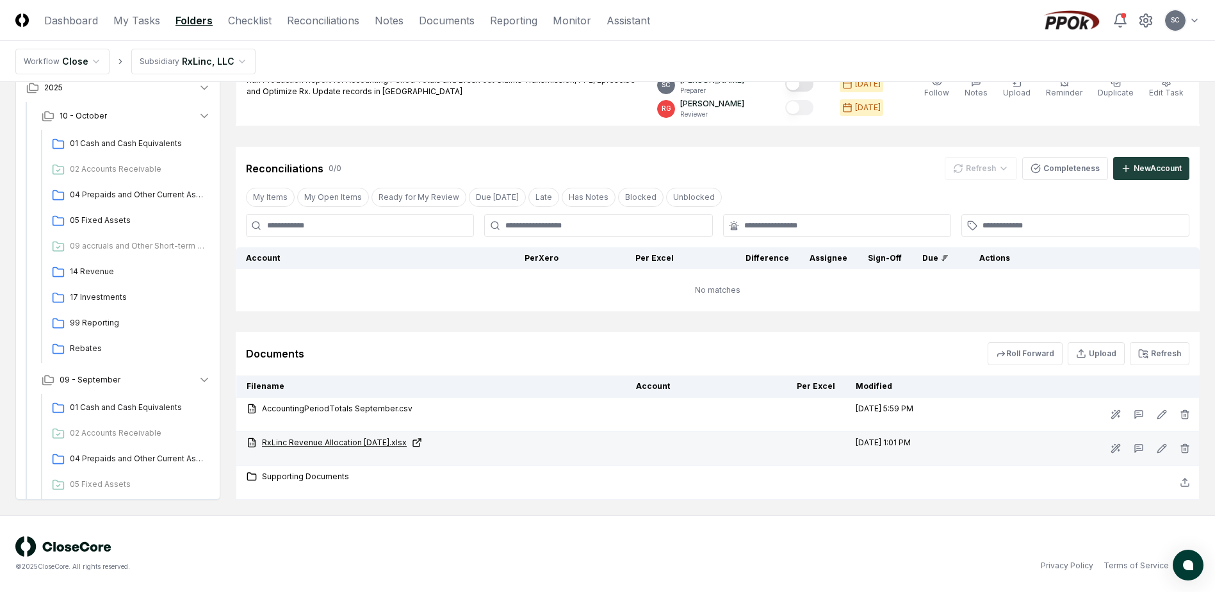
click at [319, 444] on link "RxLinc Revenue Allocation [DATE].xlsx" at bounding box center [431, 443] width 369 height 12
click at [1186, 448] on line "button" at bounding box center [1186, 449] width 0 height 3
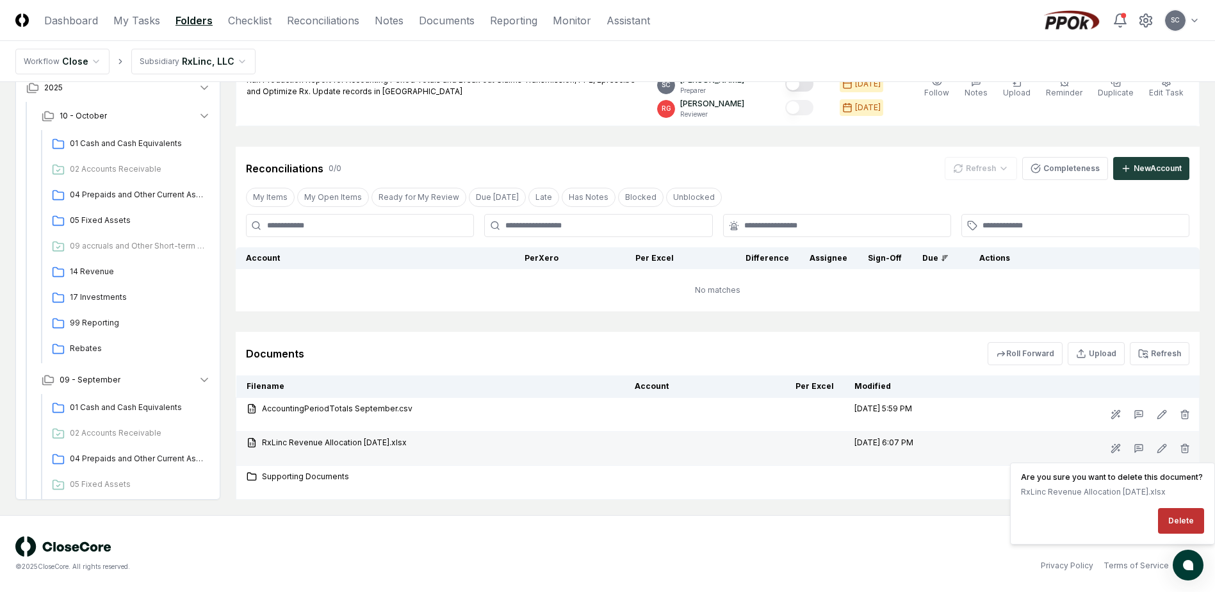
click at [1184, 519] on button "Delete" at bounding box center [1181, 521] width 46 height 26
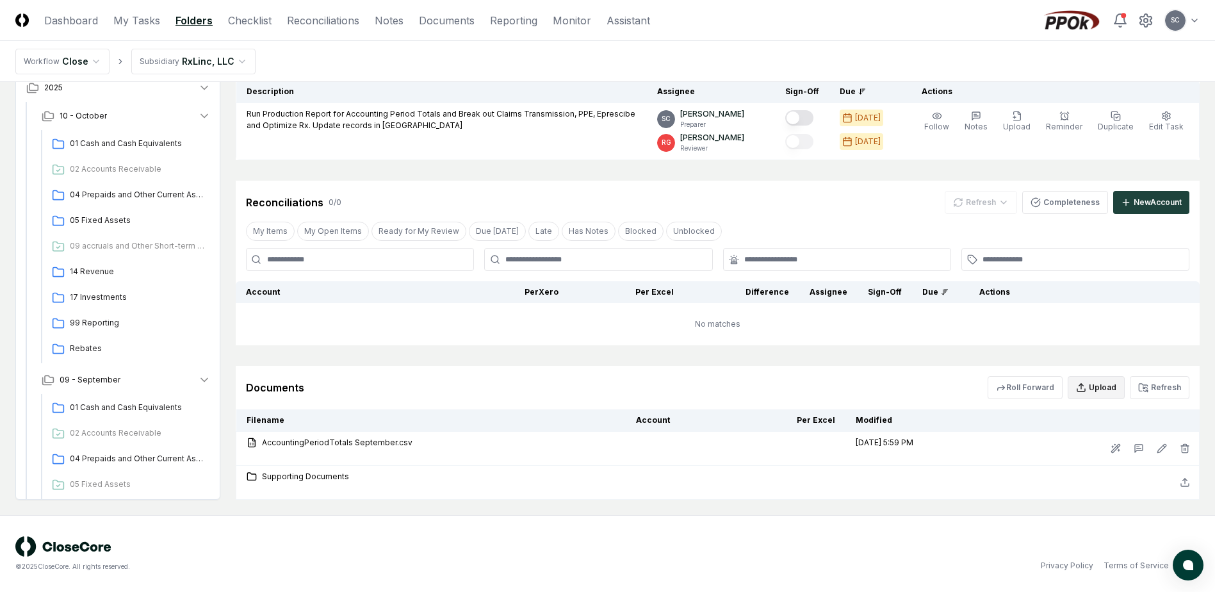
click at [1107, 393] on button "Upload" at bounding box center [1096, 387] width 57 height 23
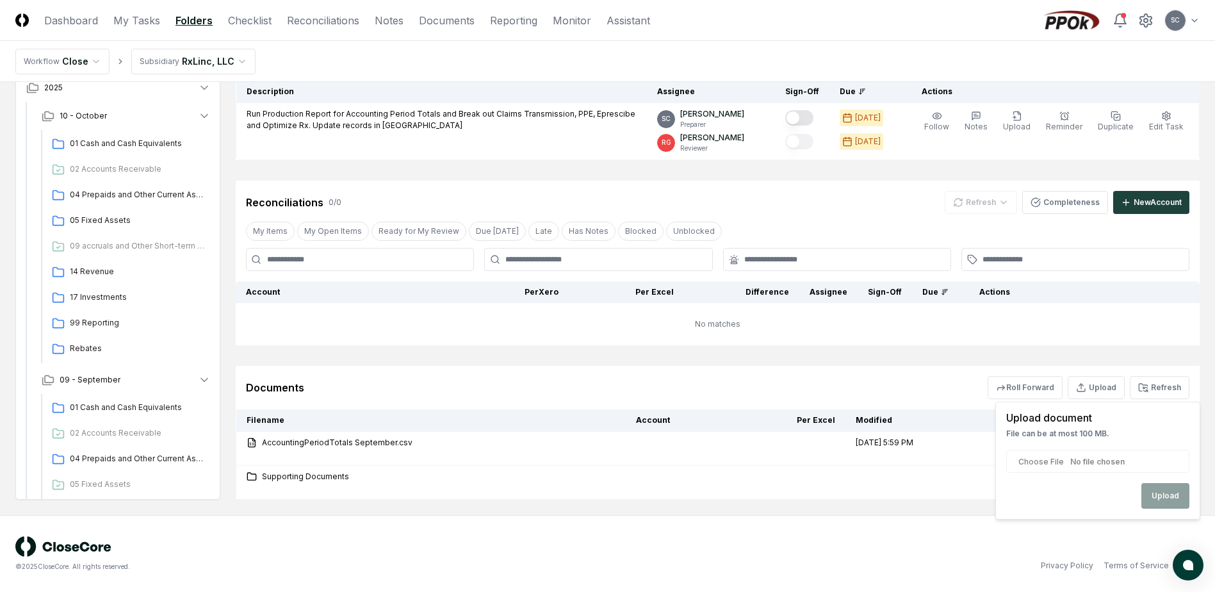
click at [1038, 460] on input "file" at bounding box center [1097, 461] width 183 height 23
type input "**********"
click at [1161, 495] on button "Upload" at bounding box center [1165, 496] width 48 height 26
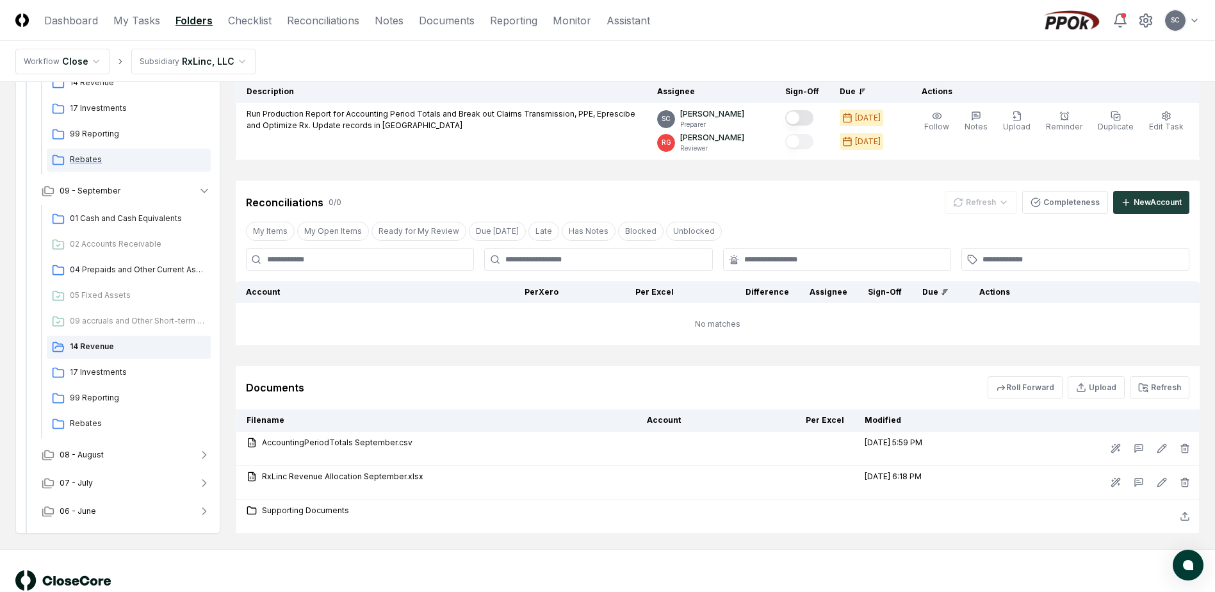
scroll to position [246, 0]
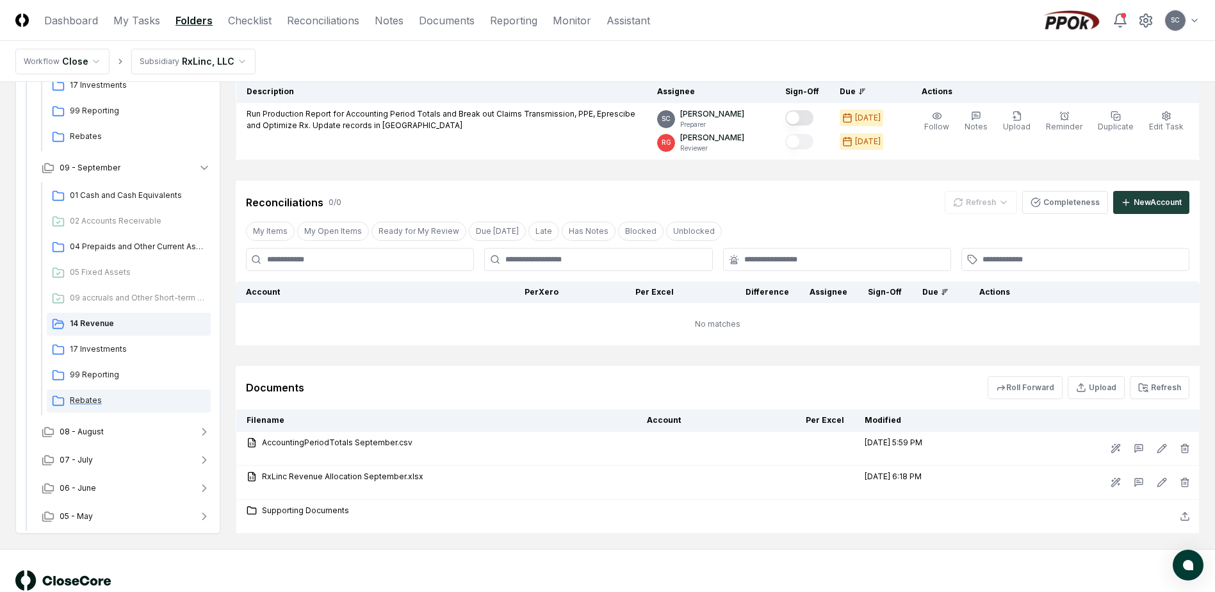
click at [83, 400] on span "Rebates" at bounding box center [138, 401] width 136 height 12
